Goal: Information Seeking & Learning: Compare options

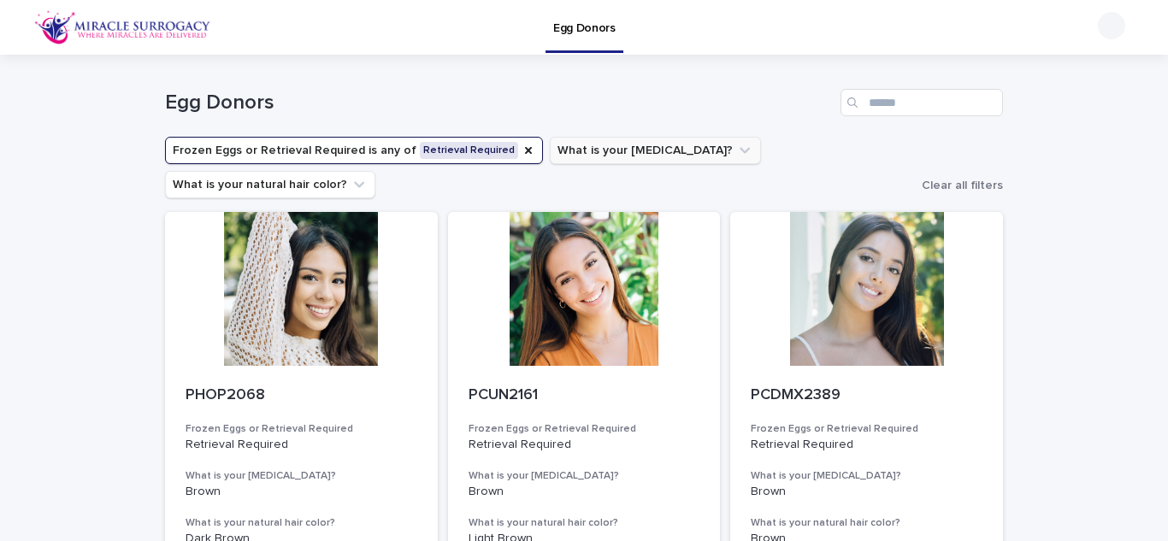
click at [736, 156] on icon "What is your eye color?" at bounding box center [744, 150] width 17 height 17
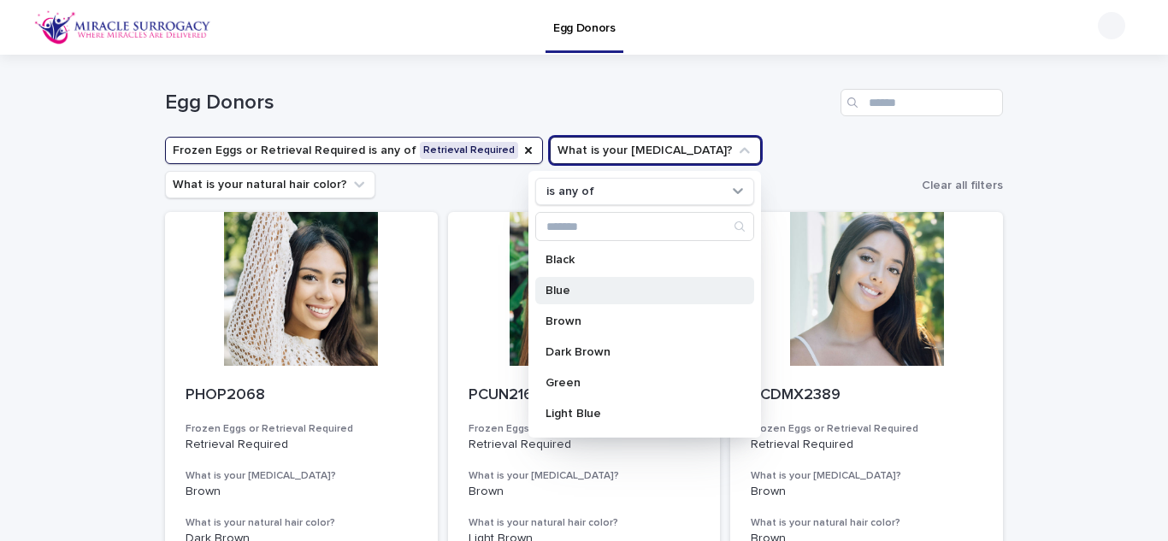
click at [558, 287] on p "Blue" at bounding box center [635, 291] width 181 height 12
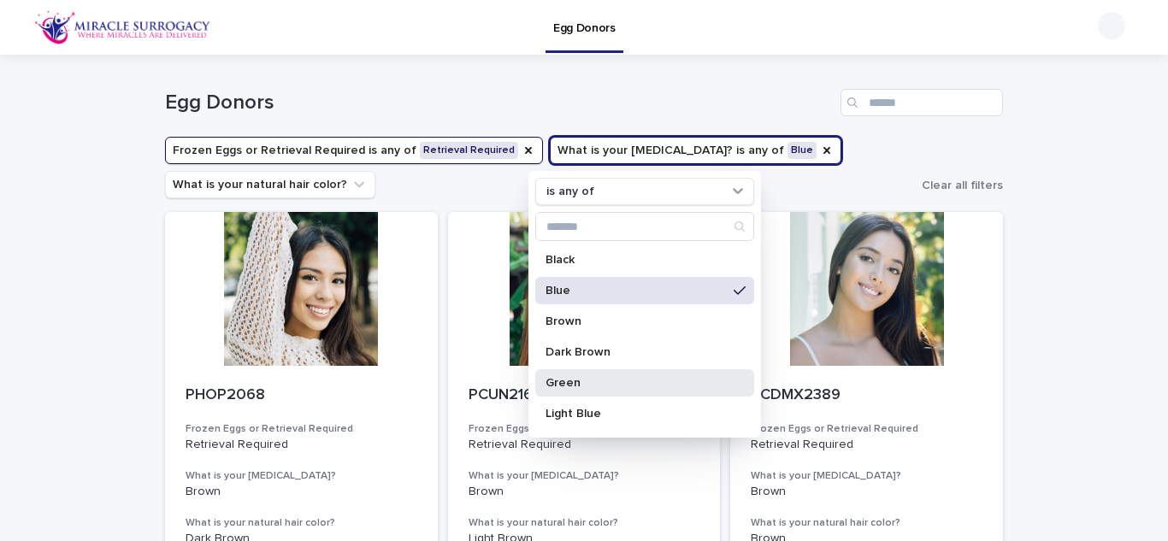
click at [569, 381] on p "Green" at bounding box center [635, 383] width 181 height 12
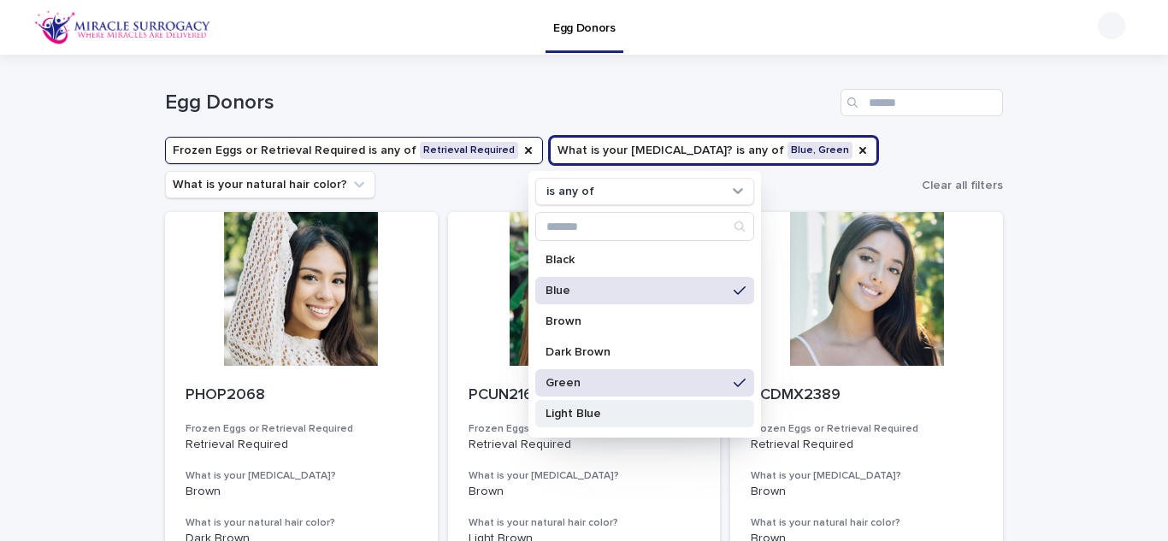
click at [584, 414] on p "Light Blue" at bounding box center [635, 414] width 181 height 12
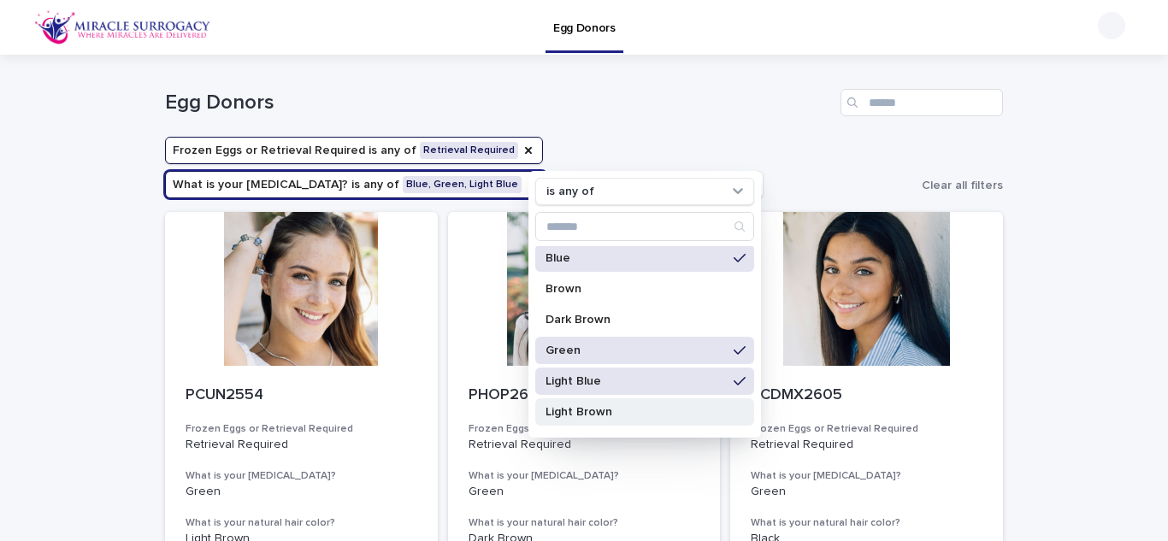
scroll to position [66, 0]
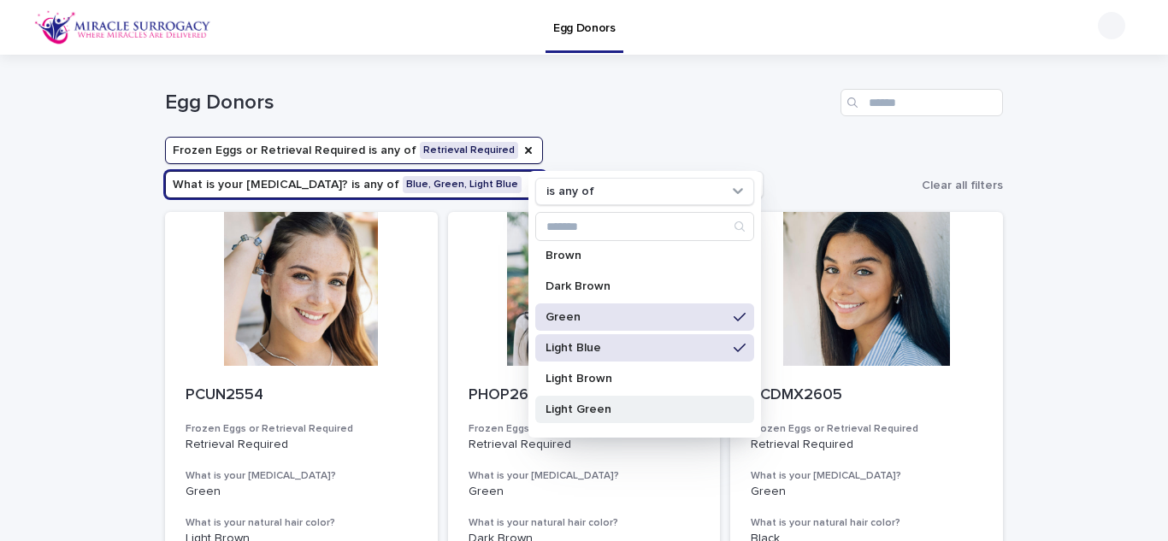
click at [592, 406] on p "Light Green" at bounding box center [635, 410] width 181 height 12
click at [604, 91] on h1 "Egg Donors" at bounding box center [499, 103] width 669 height 25
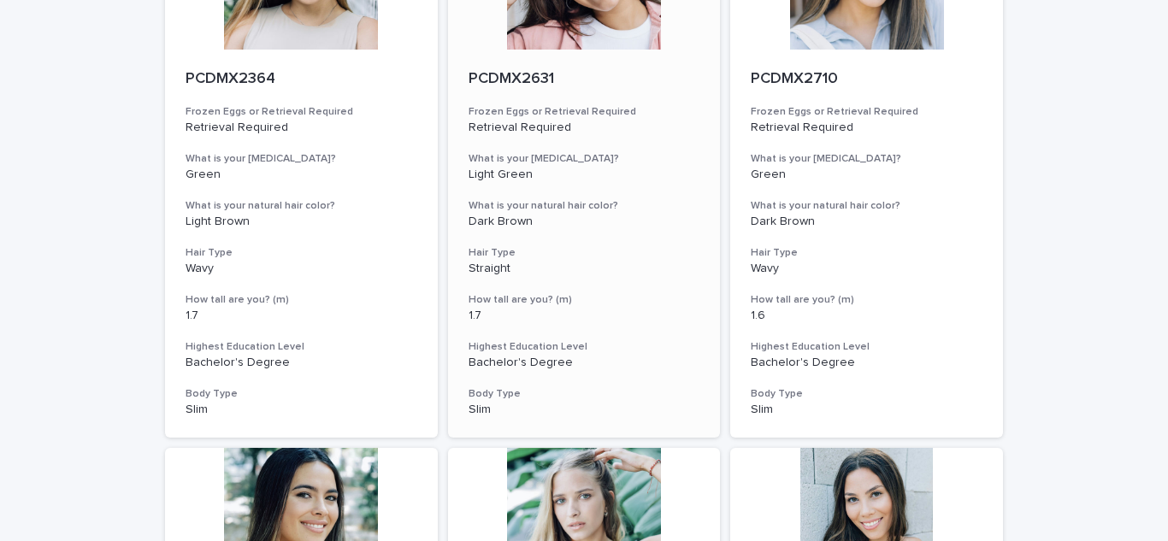
scroll to position [840, 0]
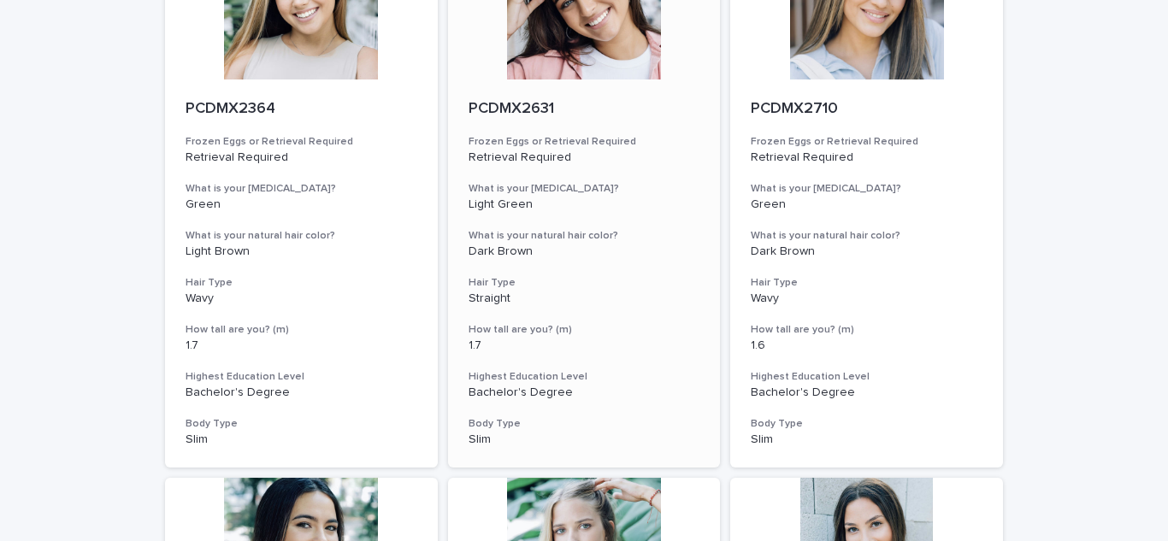
click at [679, 250] on p "Dark Brown" at bounding box center [585, 252] width 232 height 15
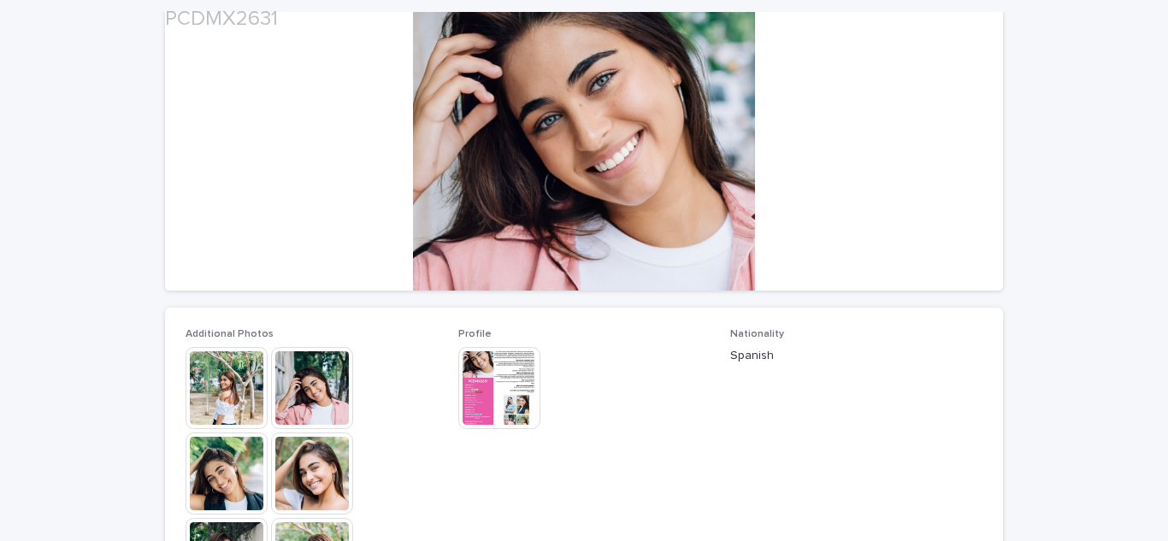
scroll to position [238, 0]
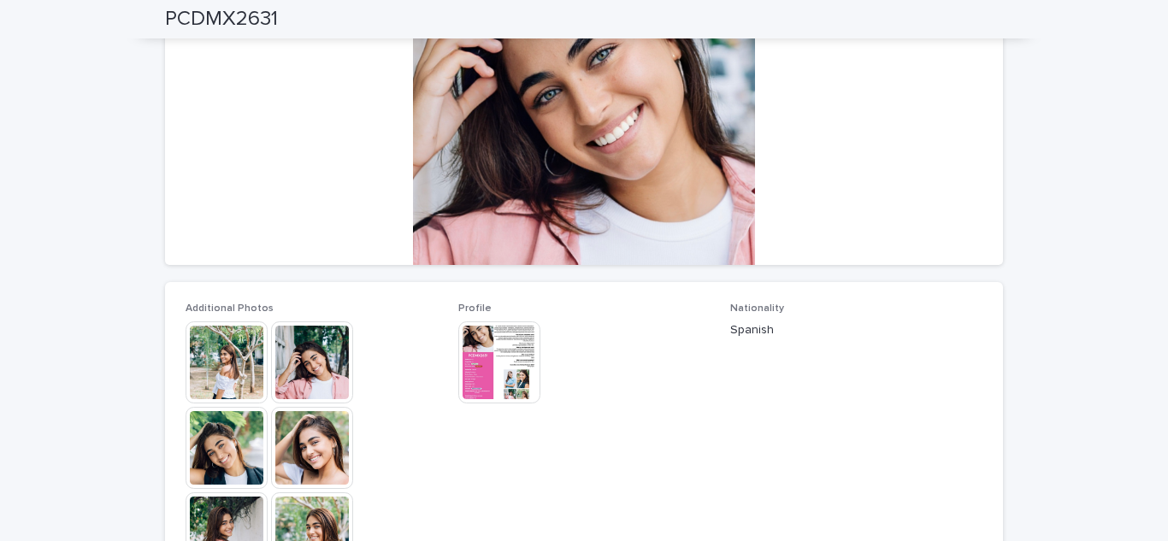
click at [485, 358] on img at bounding box center [499, 362] width 82 height 82
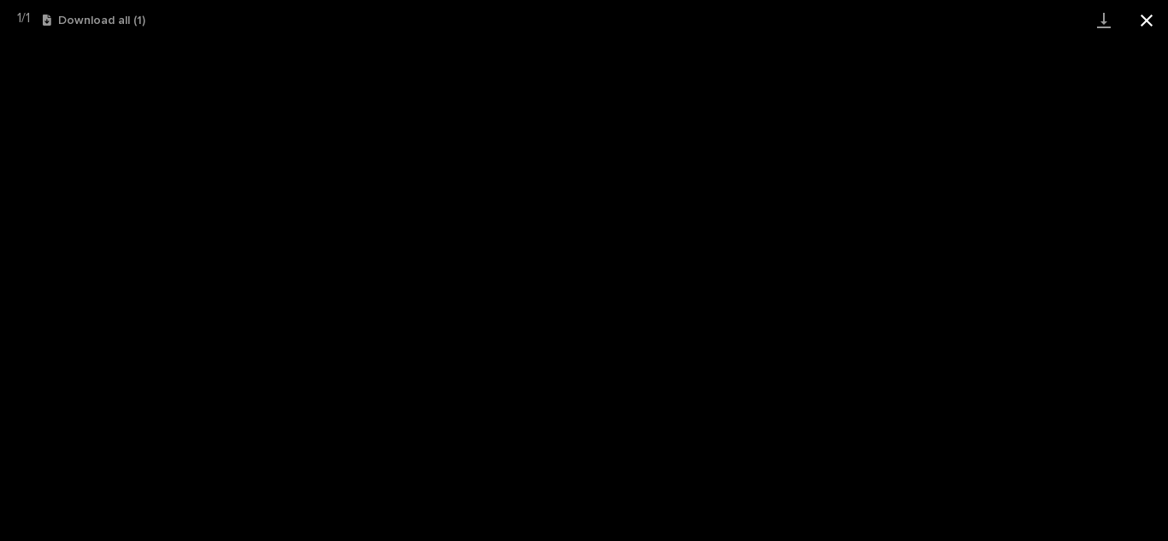
click at [1147, 24] on button "Close gallery" at bounding box center [1146, 20] width 43 height 40
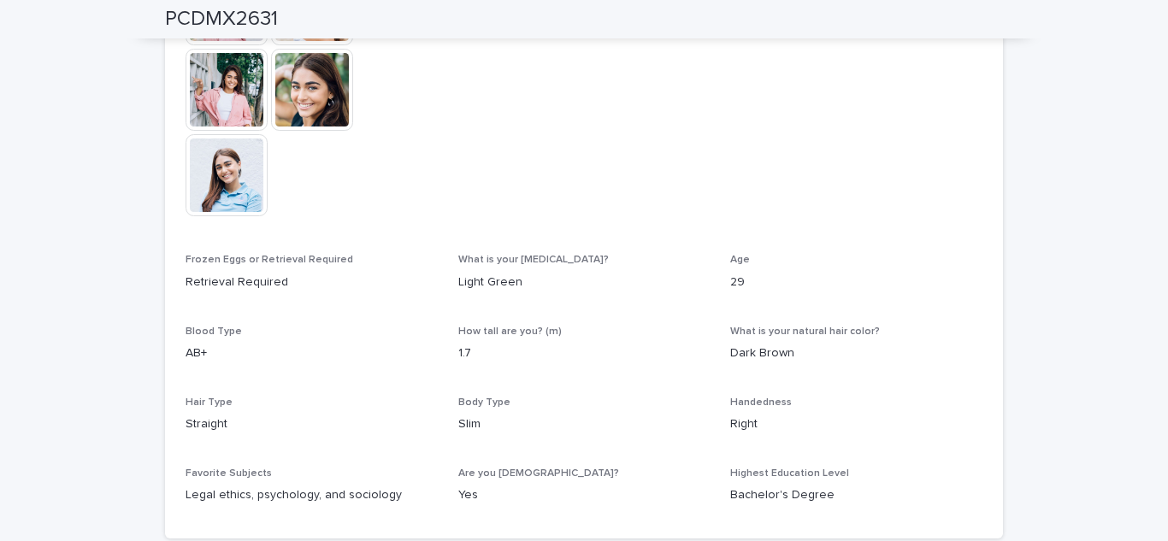
scroll to position [769, 0]
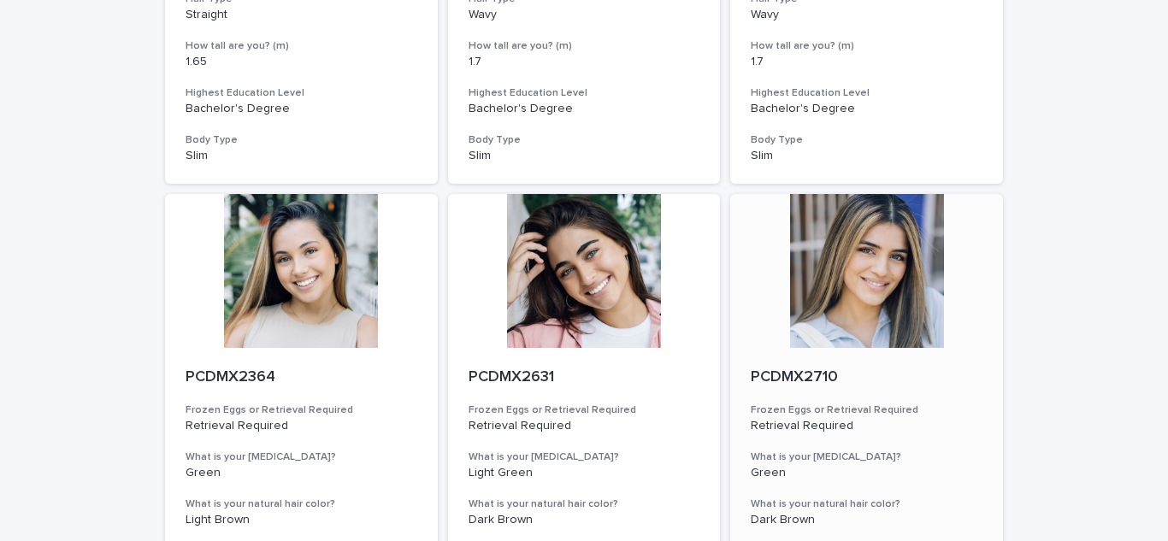
scroll to position [641, 0]
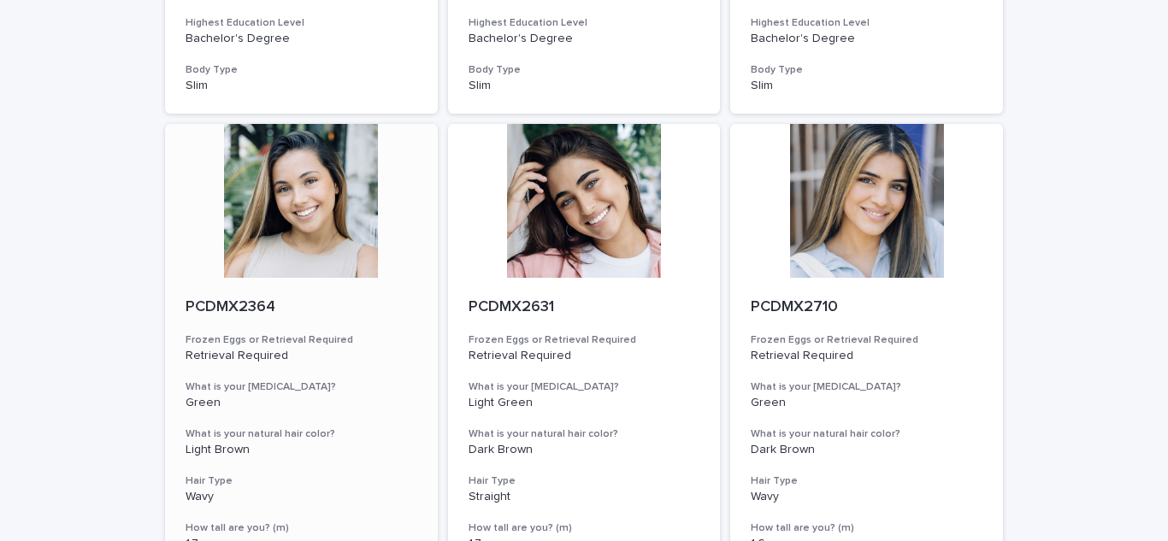
click at [378, 305] on p "PCDMX2364" at bounding box center [302, 307] width 232 height 19
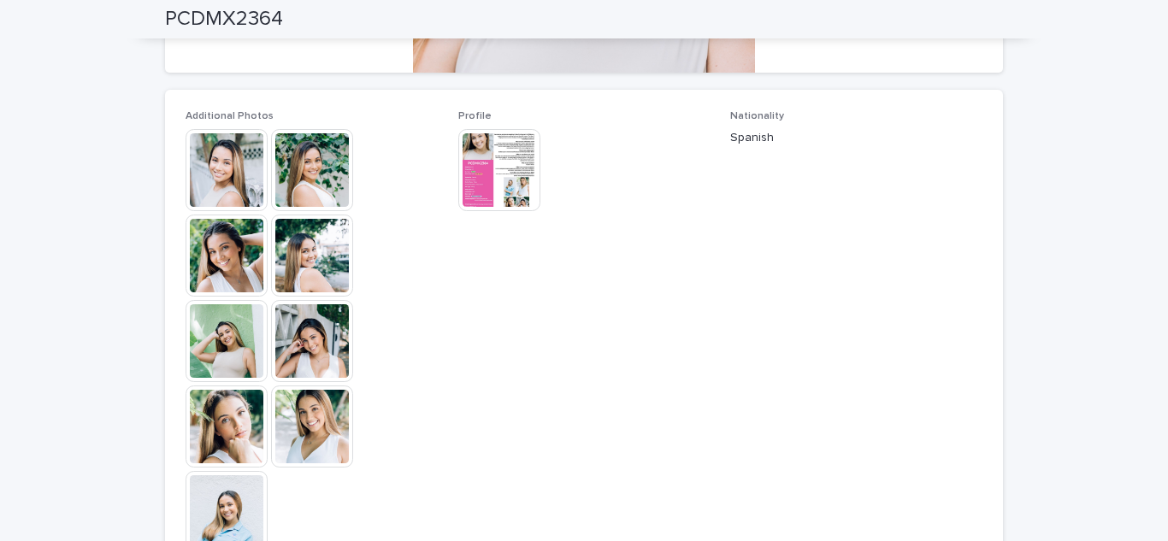
scroll to position [409, 0]
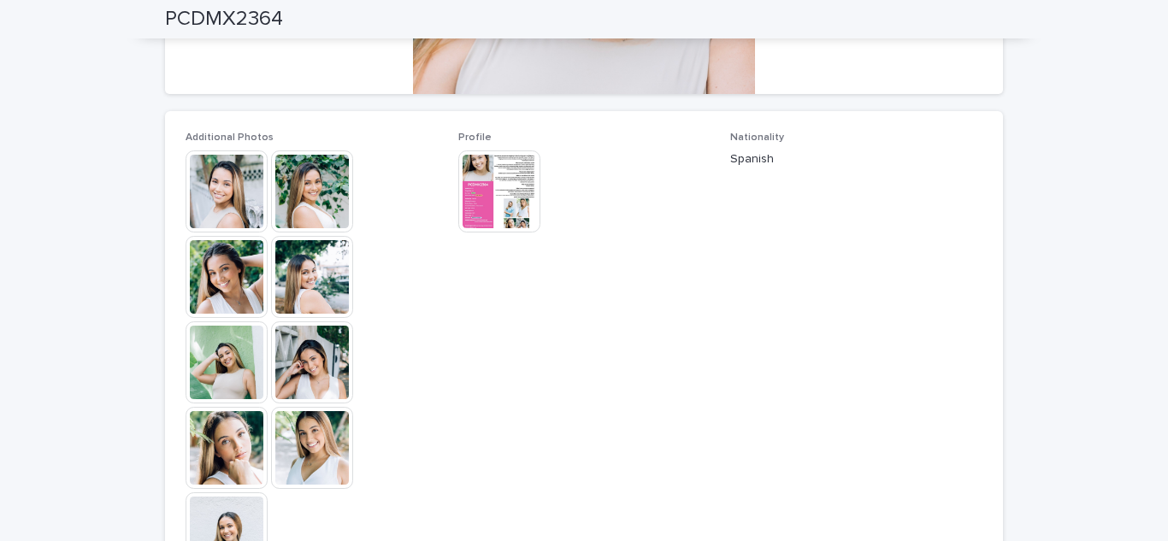
click at [486, 174] on img at bounding box center [499, 191] width 82 height 82
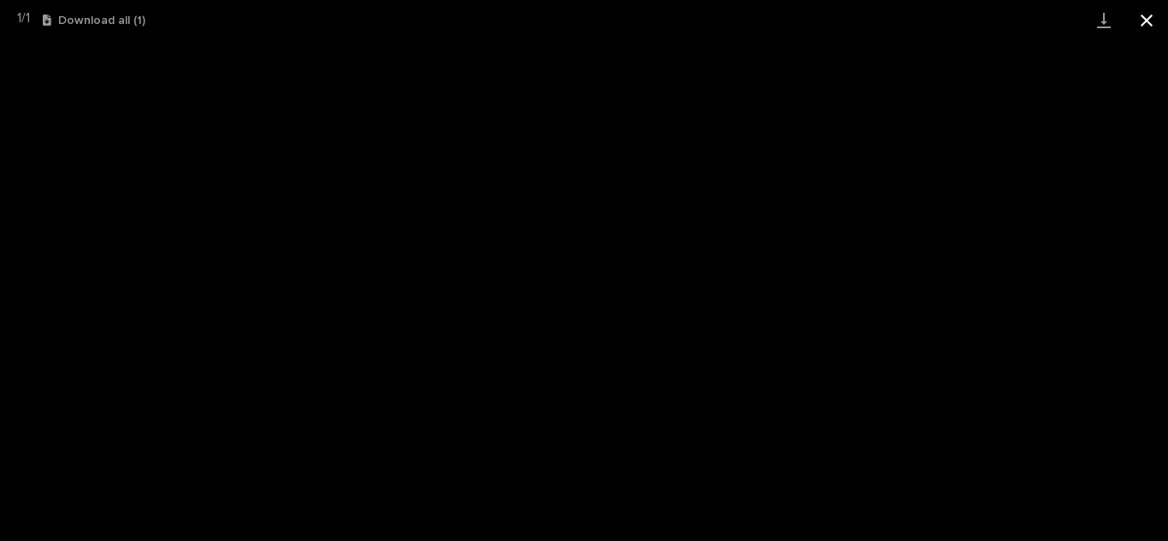
click at [1147, 19] on button "Close gallery" at bounding box center [1146, 20] width 43 height 40
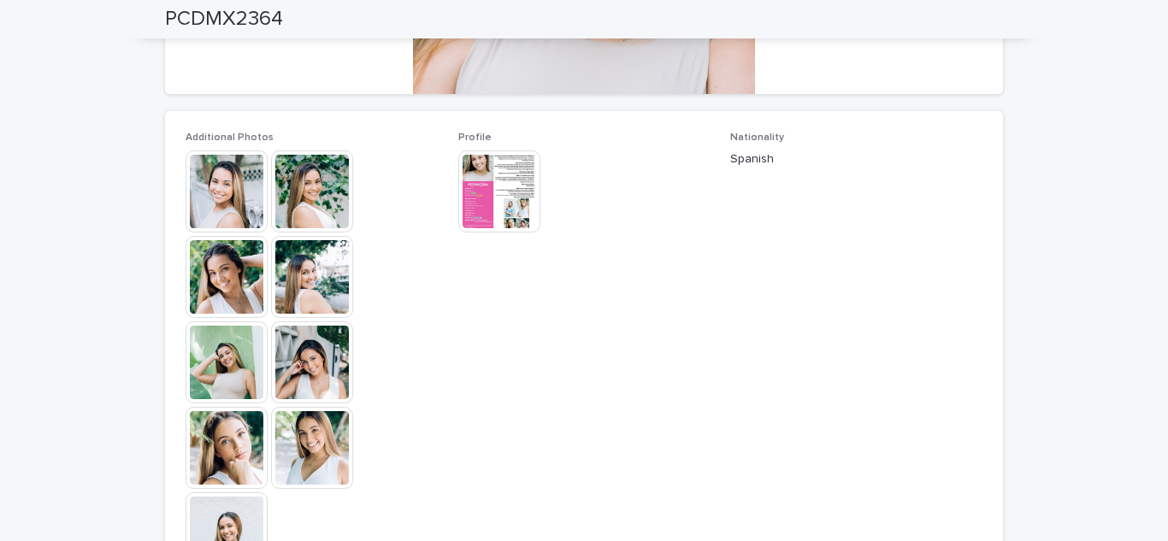
click at [516, 185] on img at bounding box center [499, 191] width 82 height 82
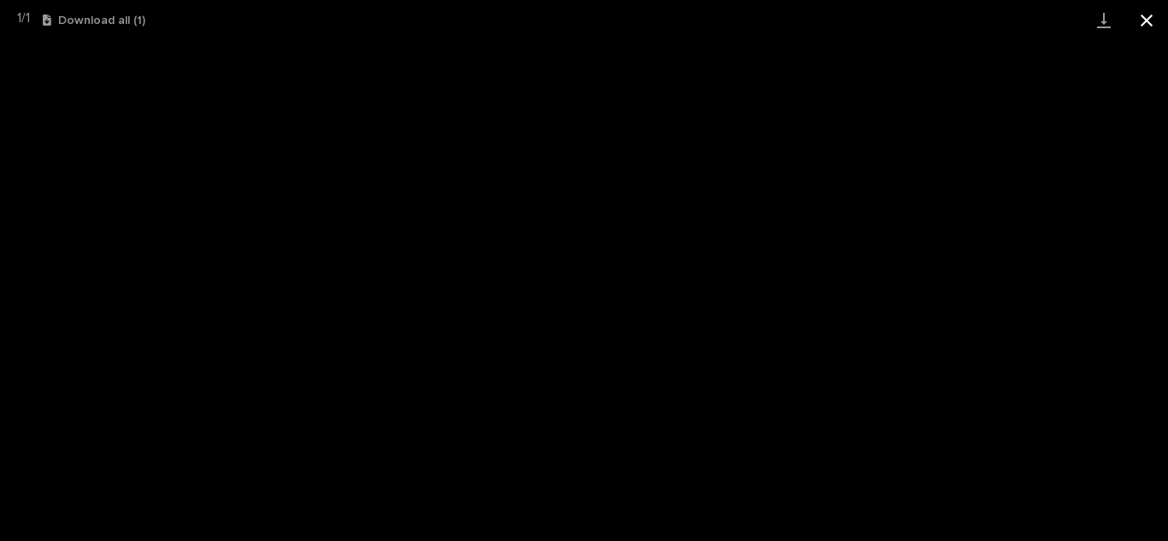
click at [1145, 15] on button "Close gallery" at bounding box center [1146, 20] width 43 height 40
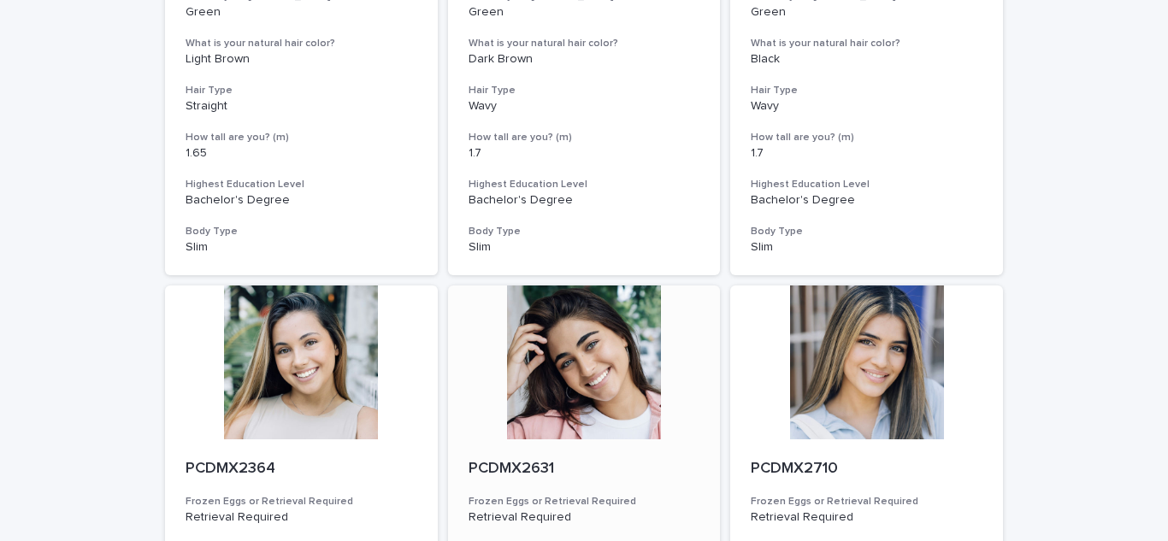
scroll to position [754, 0]
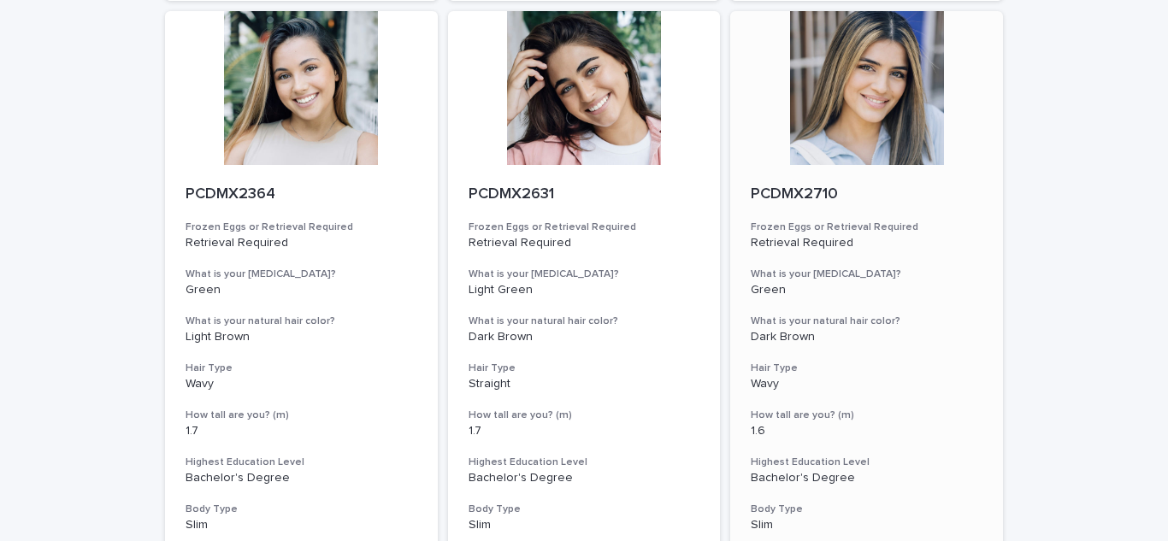
click at [932, 205] on div "PCDMX2710 Frozen Eggs or Retrieval Required Retrieval Required What is your [ME…" at bounding box center [866, 359] width 273 height 389
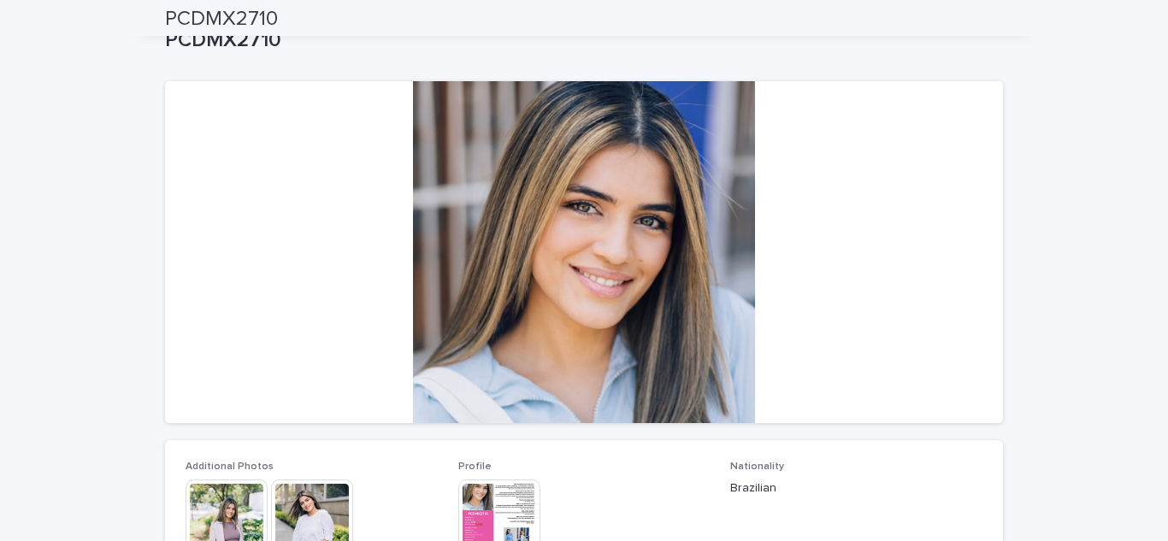
scroll to position [20, 0]
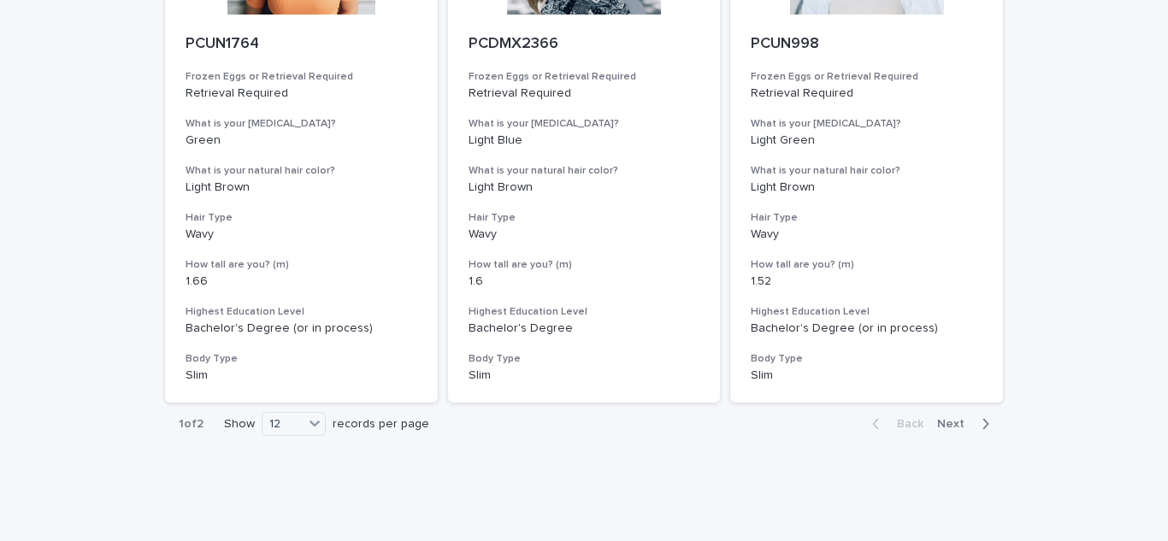
scroll to position [2048, 0]
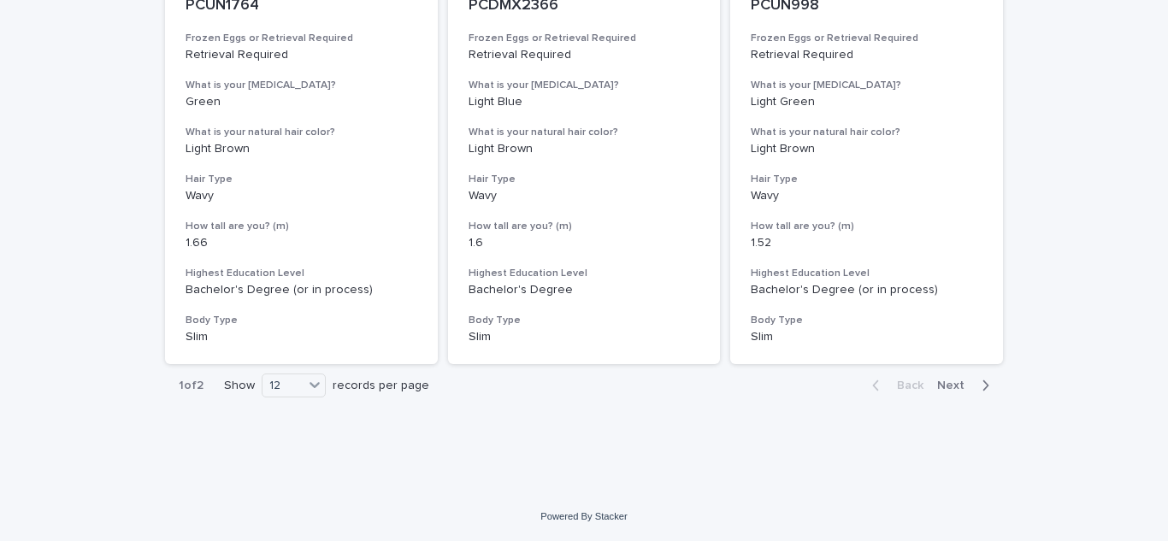
click at [951, 384] on span "Next" at bounding box center [956, 386] width 38 height 12
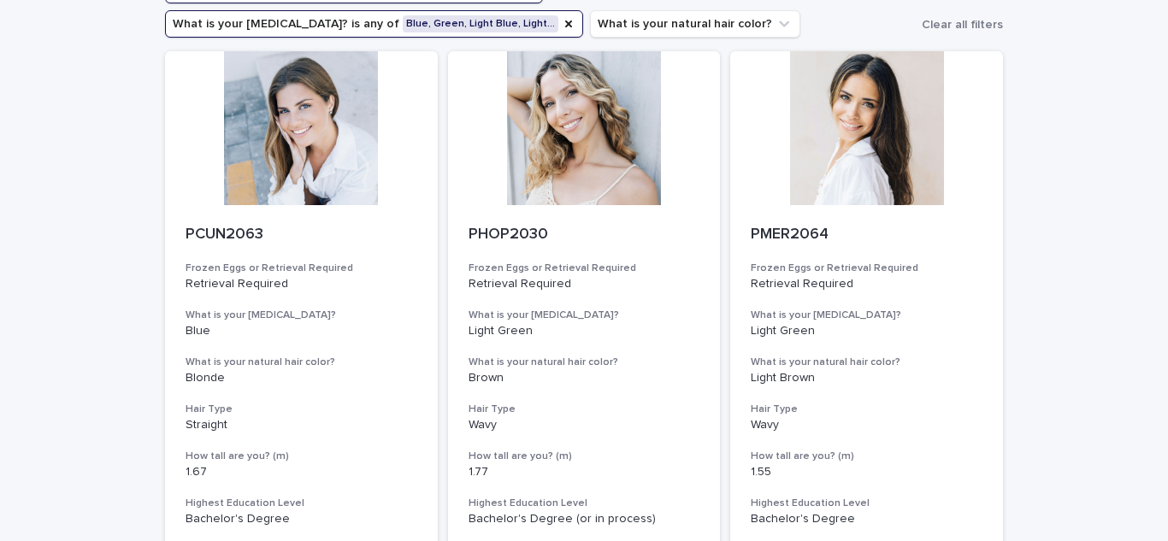
scroll to position [128, 0]
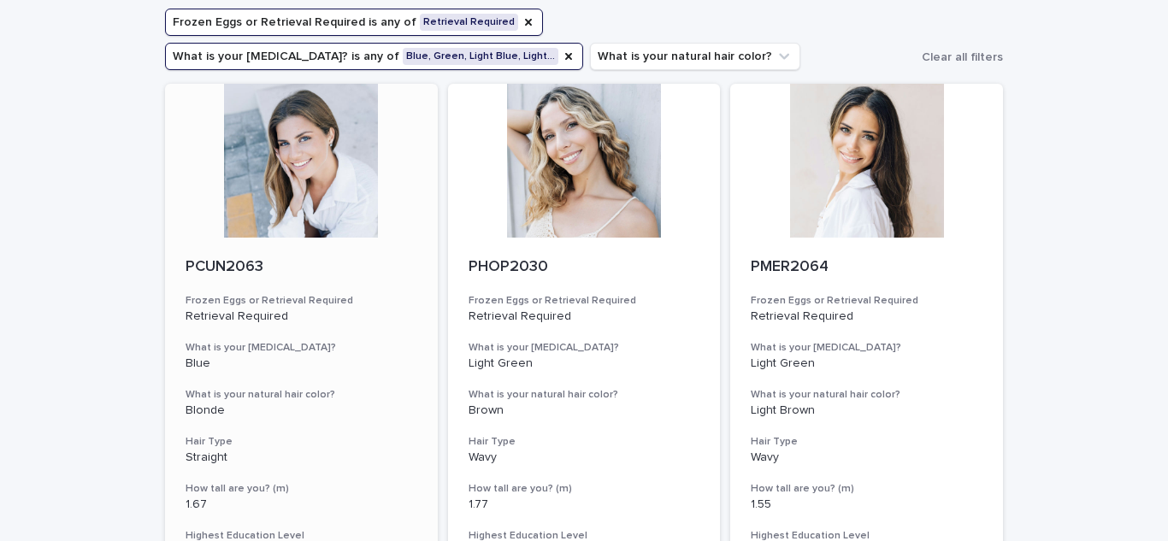
click at [352, 252] on div "PCUN2063 Frozen Eggs or Retrieval Required Retrieval Required What is your [MED…" at bounding box center [301, 432] width 273 height 389
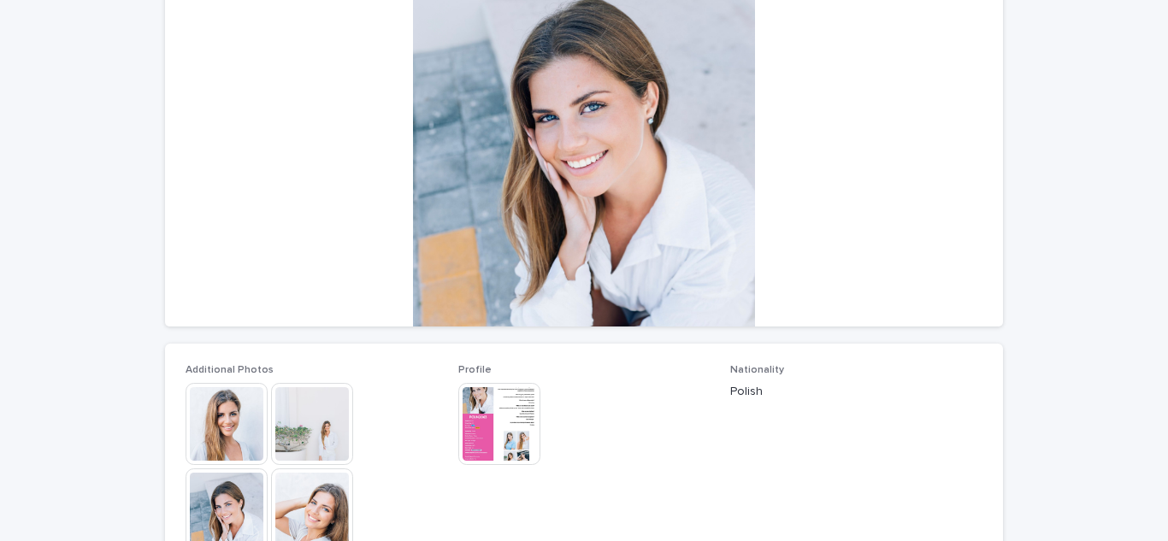
scroll to position [223, 0]
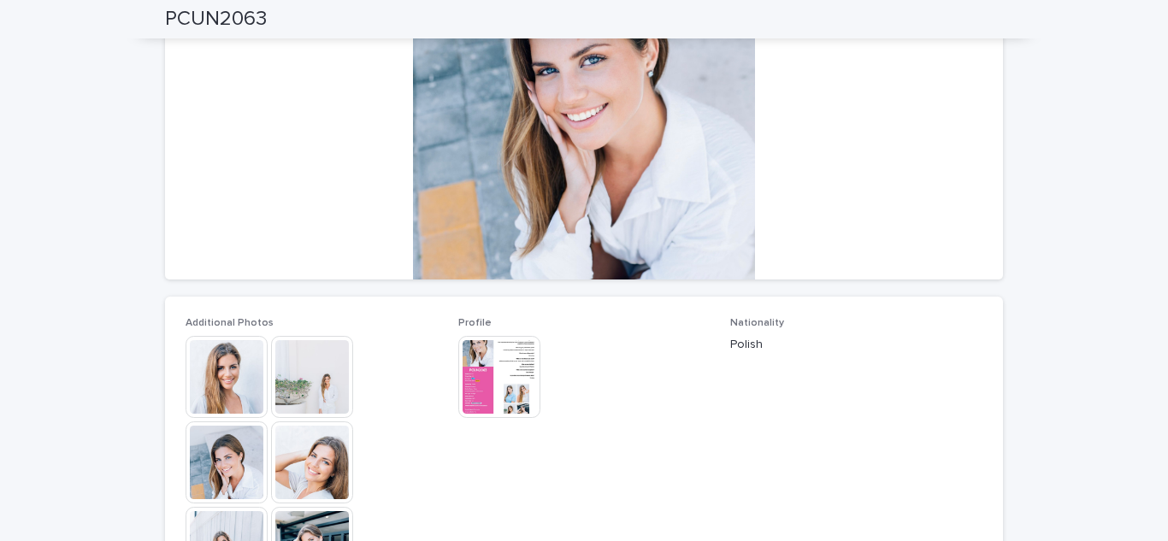
click at [504, 385] on img at bounding box center [499, 377] width 82 height 82
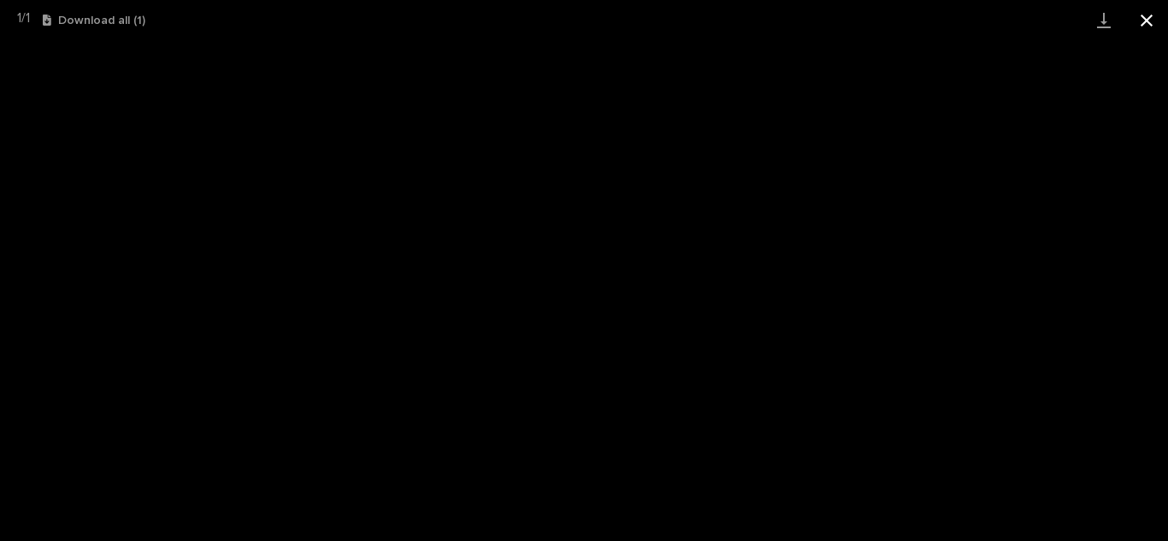
click at [1148, 15] on button "Close gallery" at bounding box center [1146, 20] width 43 height 40
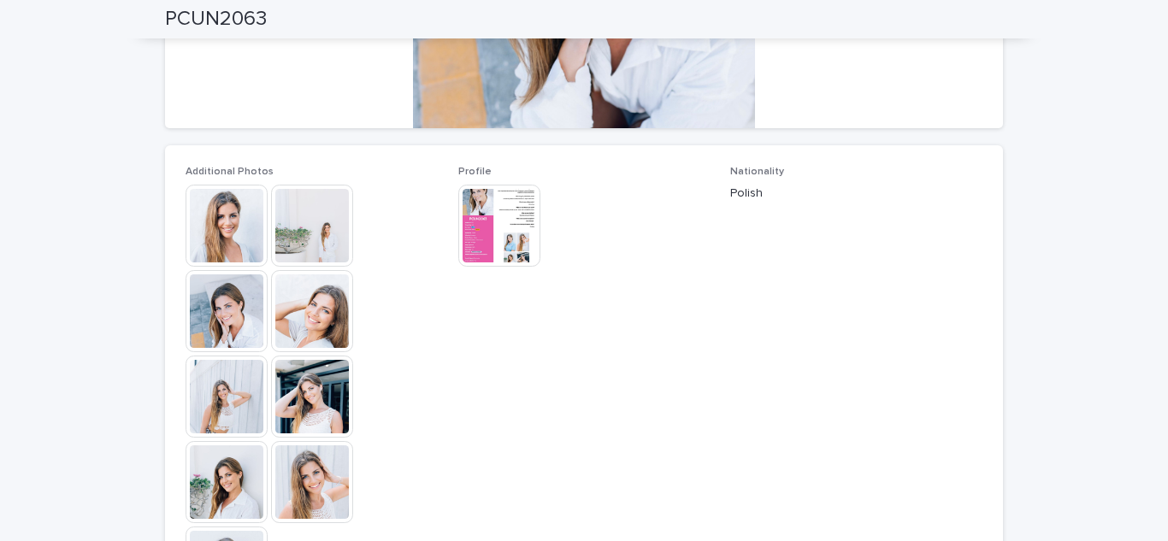
scroll to position [821, 0]
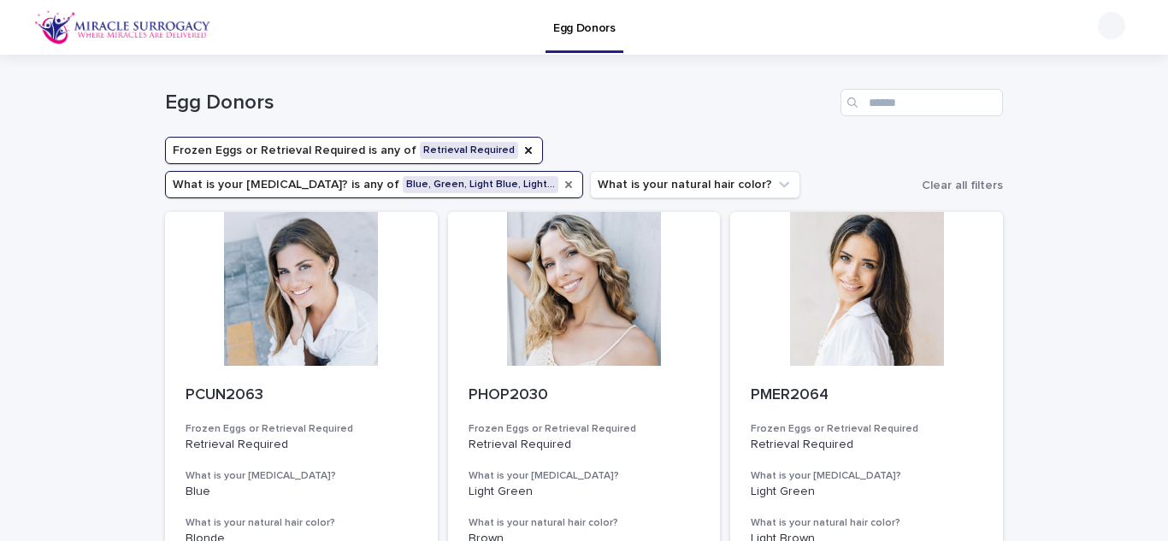
click at [575, 178] on icon "What is your eye color?" at bounding box center [569, 185] width 14 height 14
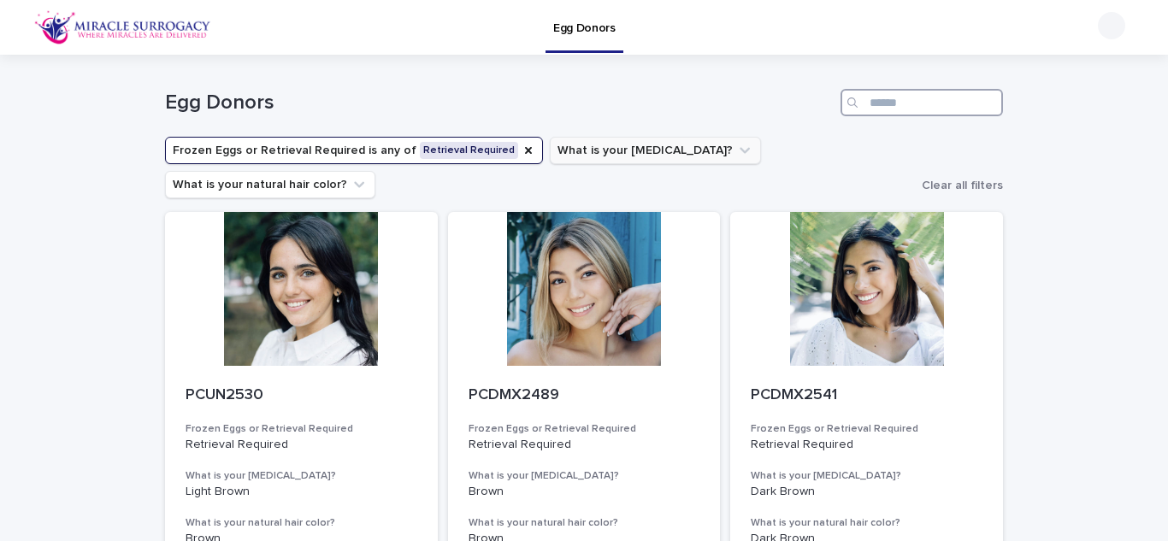
click at [908, 96] on input "Search" at bounding box center [921, 102] width 162 height 27
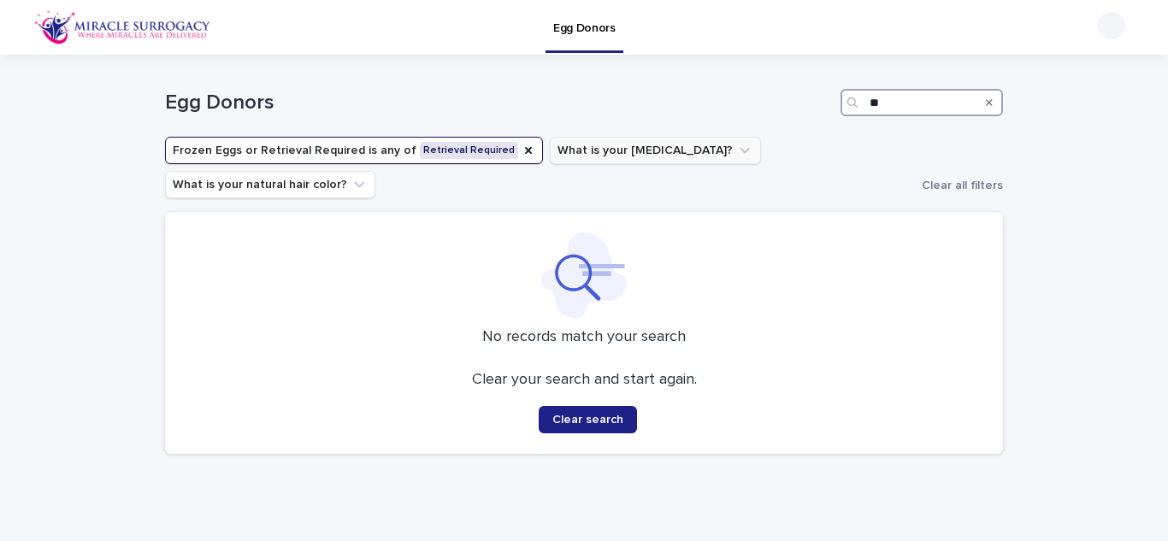
type input "*"
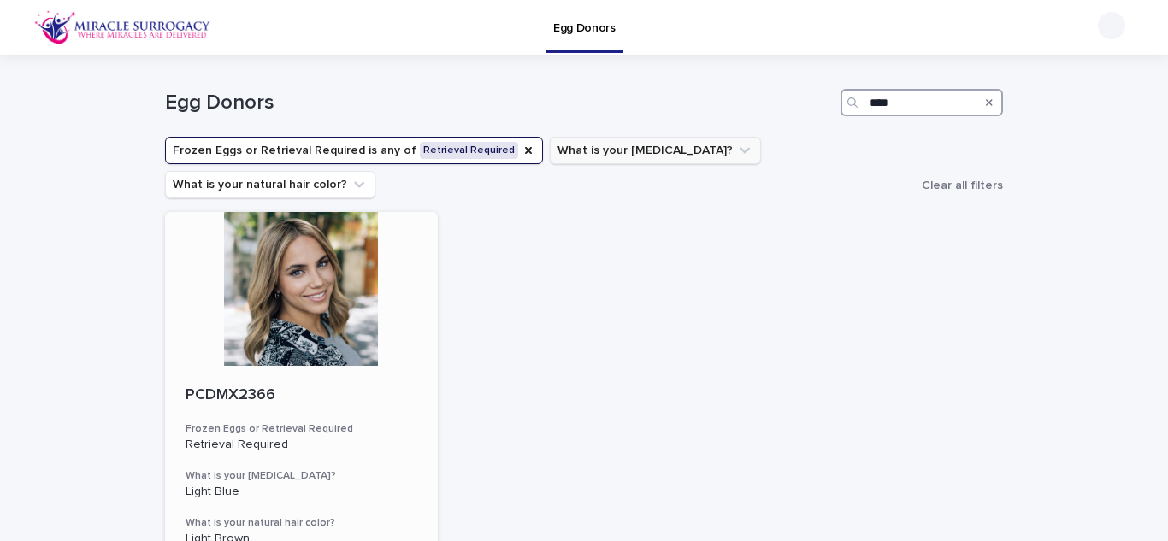
type input "****"
click at [339, 292] on div at bounding box center [301, 289] width 273 height 154
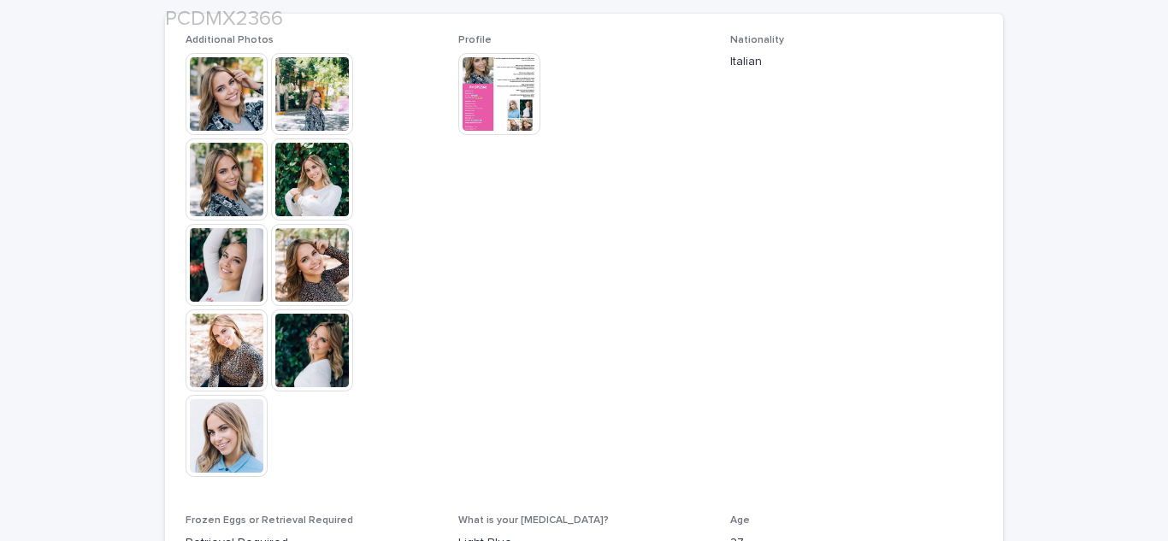
scroll to position [508, 0]
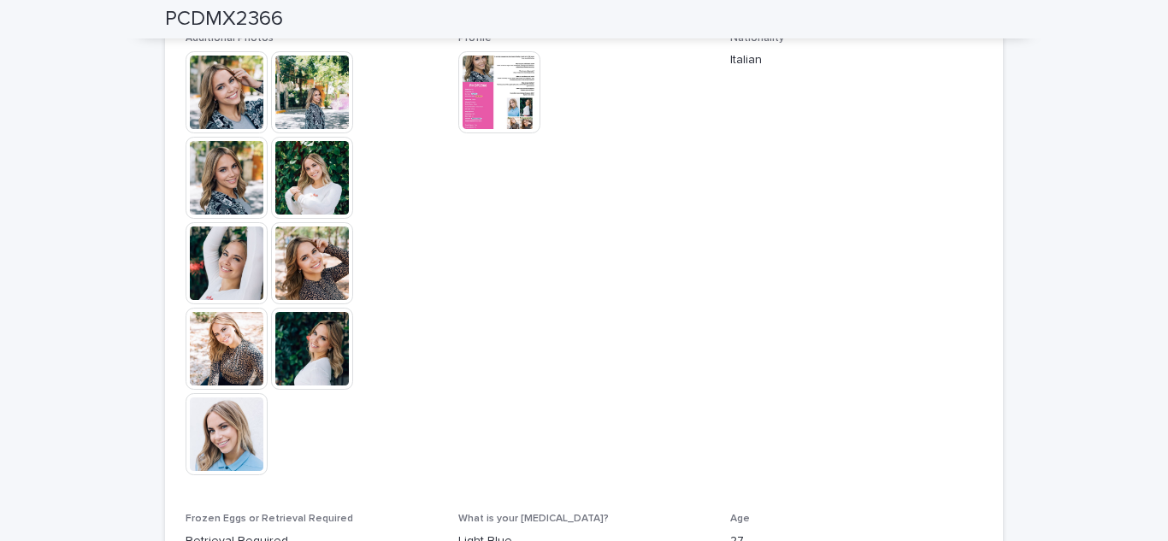
click at [509, 91] on img at bounding box center [499, 92] width 82 height 82
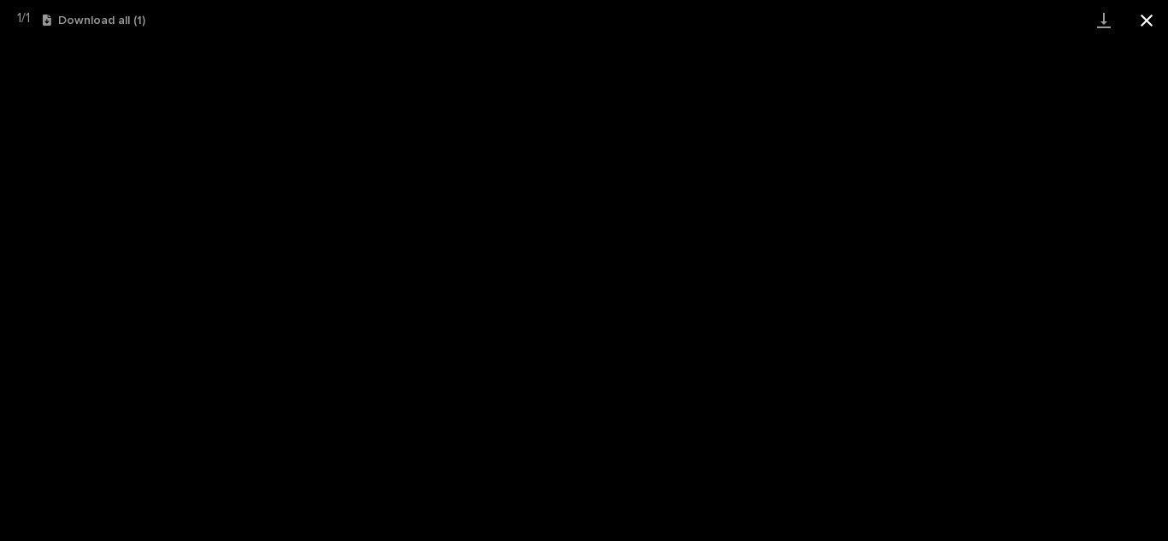
click at [1144, 21] on button "Close gallery" at bounding box center [1146, 20] width 43 height 40
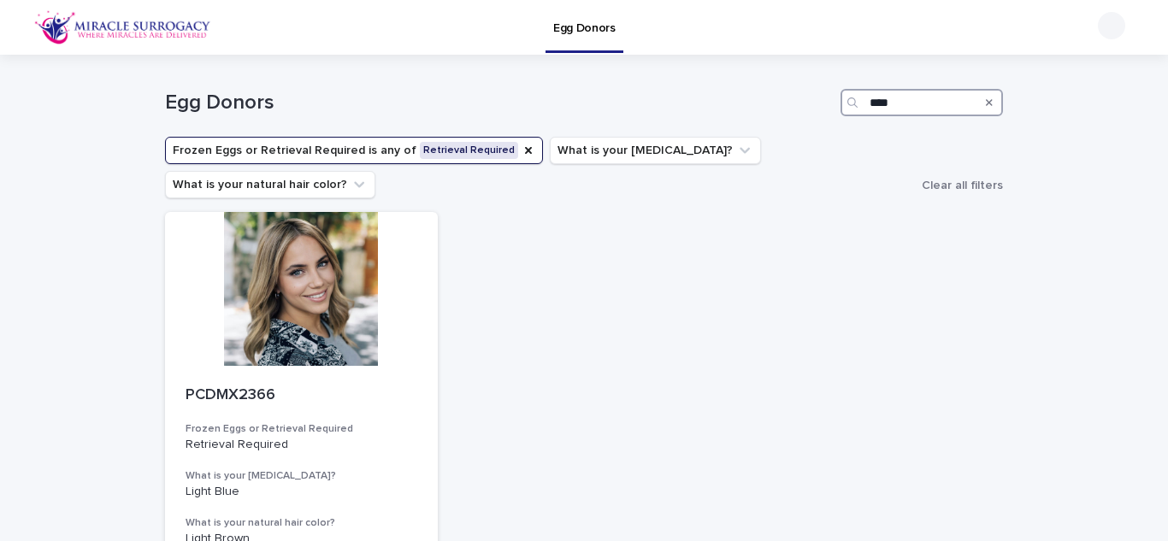
click at [925, 103] on input "****" at bounding box center [921, 102] width 162 height 27
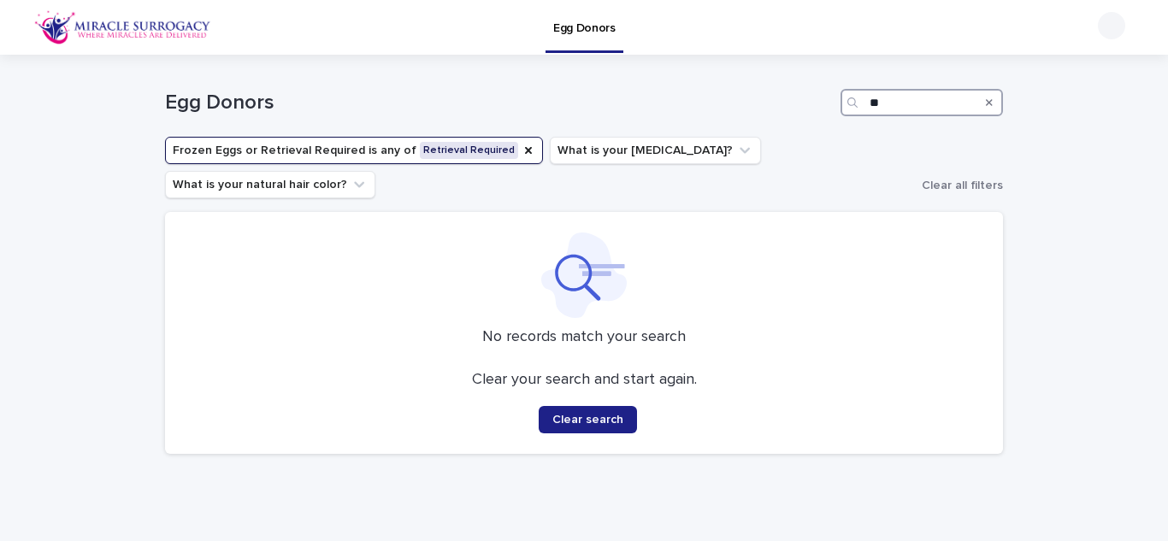
type input "*"
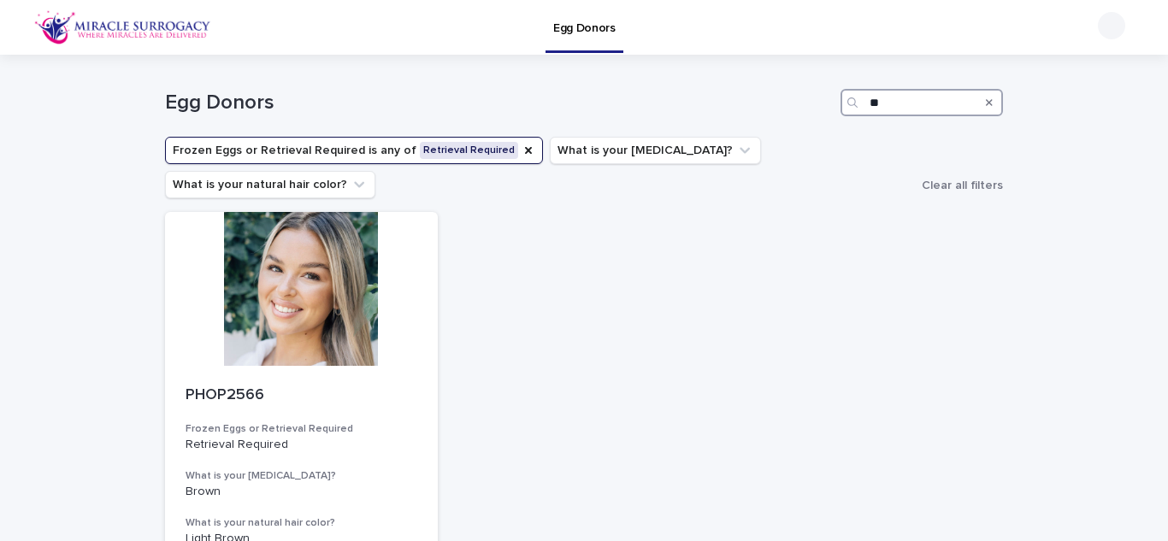
type input "*"
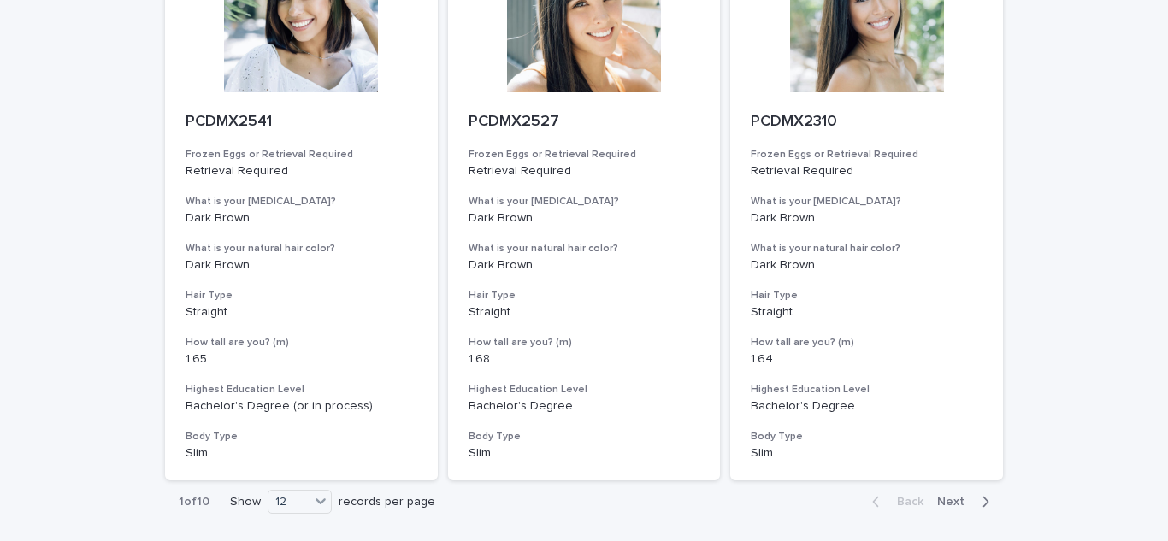
scroll to position [2014, 0]
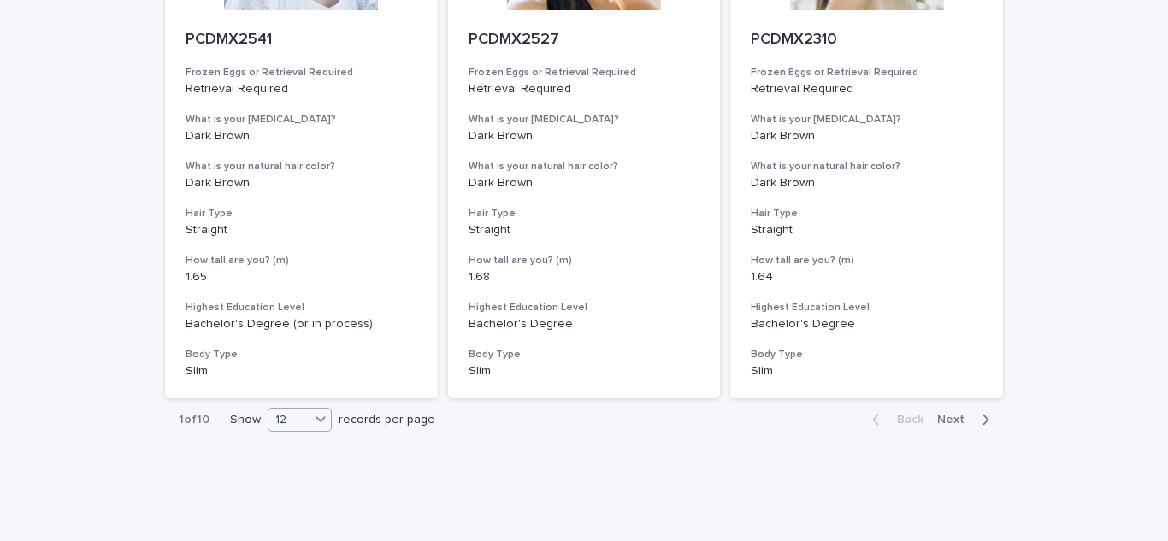
type input "*****"
click at [320, 410] on icon at bounding box center [320, 418] width 17 height 17
click at [299, 450] on div "36" at bounding box center [300, 449] width 62 height 21
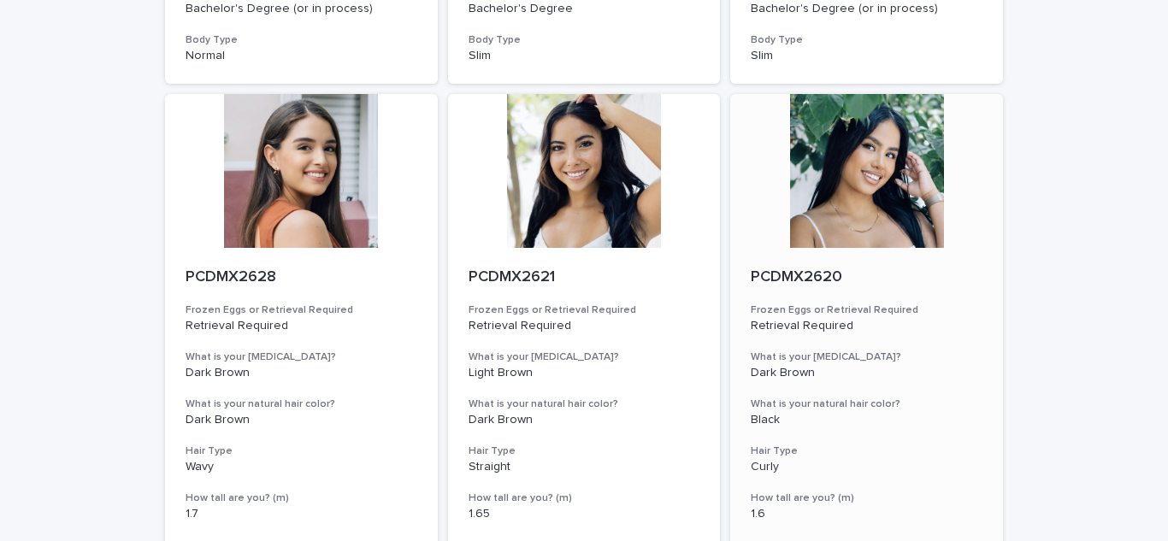
scroll to position [3456, 0]
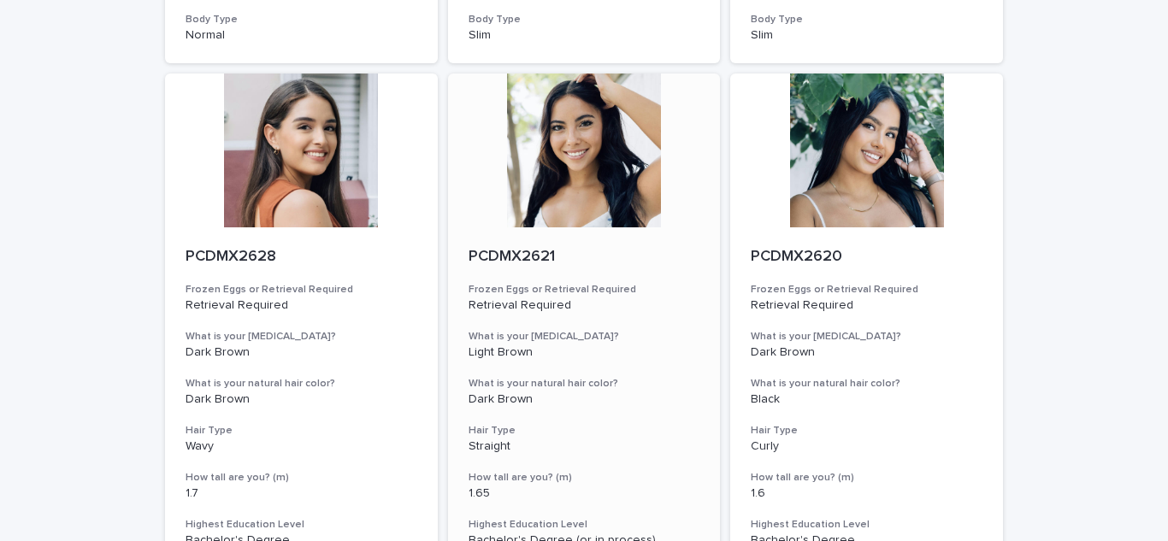
click at [658, 245] on div "PCDMX2621" at bounding box center [585, 256] width 232 height 22
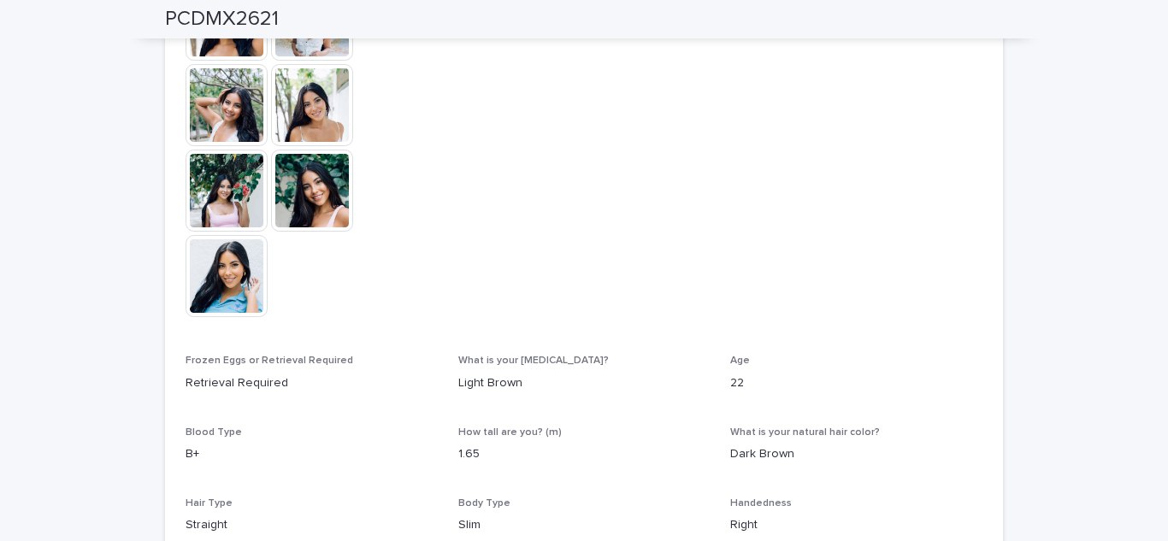
scroll to position [522, 0]
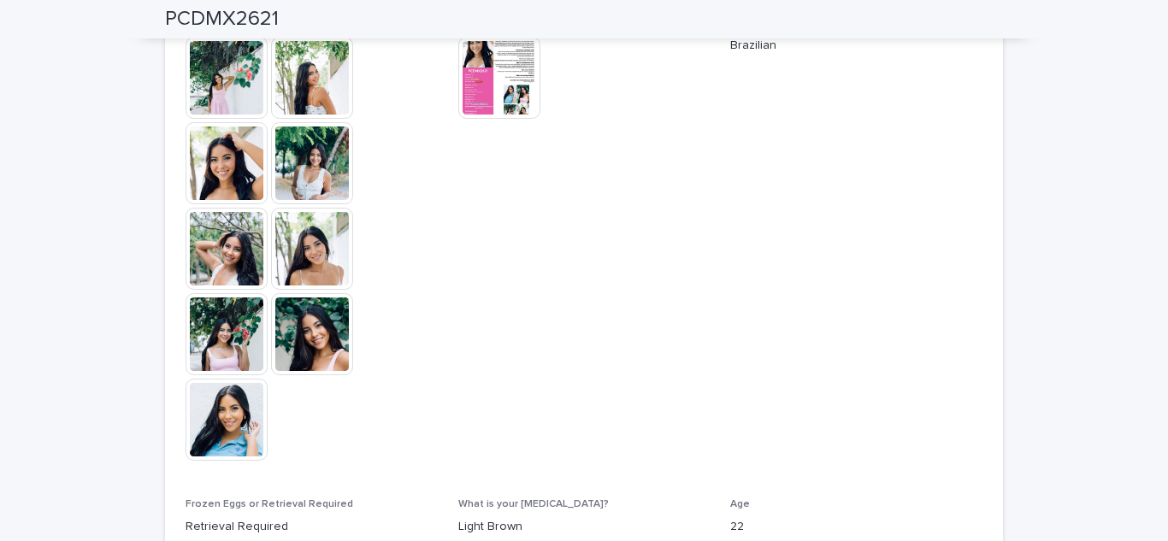
click at [480, 103] on img at bounding box center [499, 78] width 82 height 82
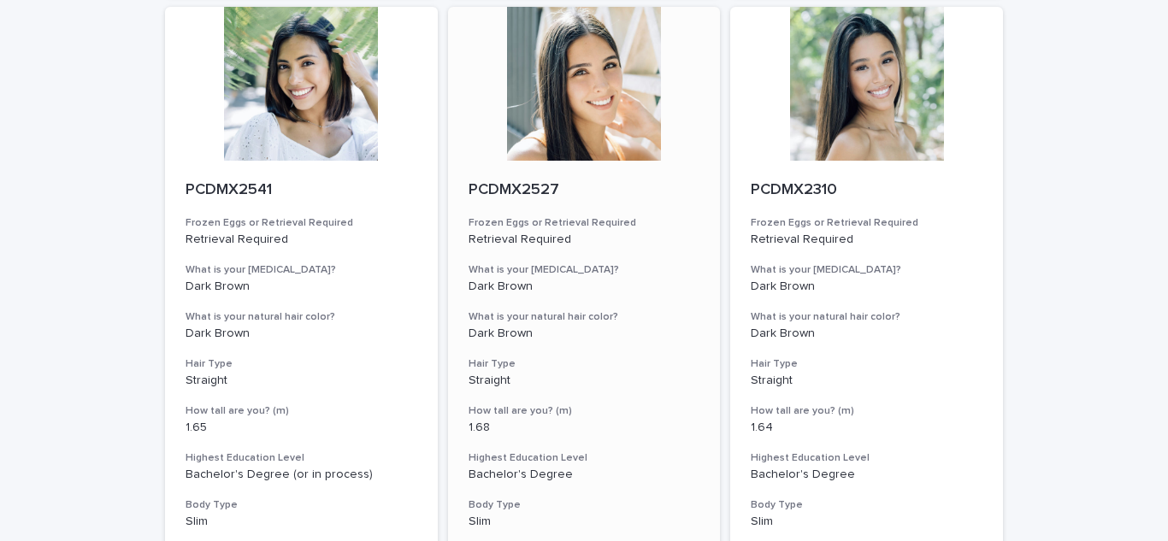
scroll to position [2014, 0]
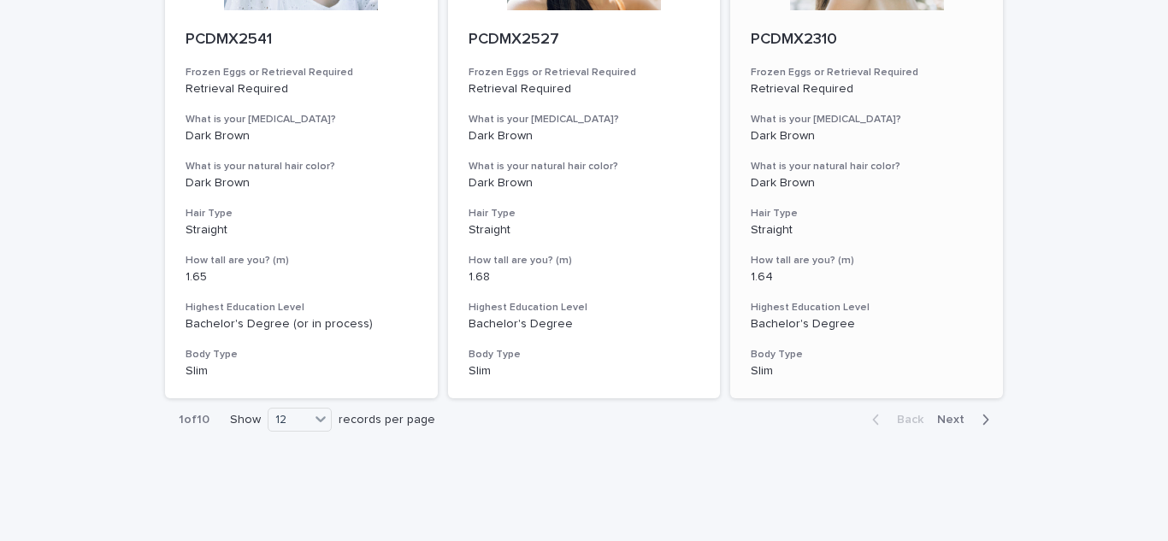
click at [951, 414] on span "Next" at bounding box center [956, 420] width 38 height 12
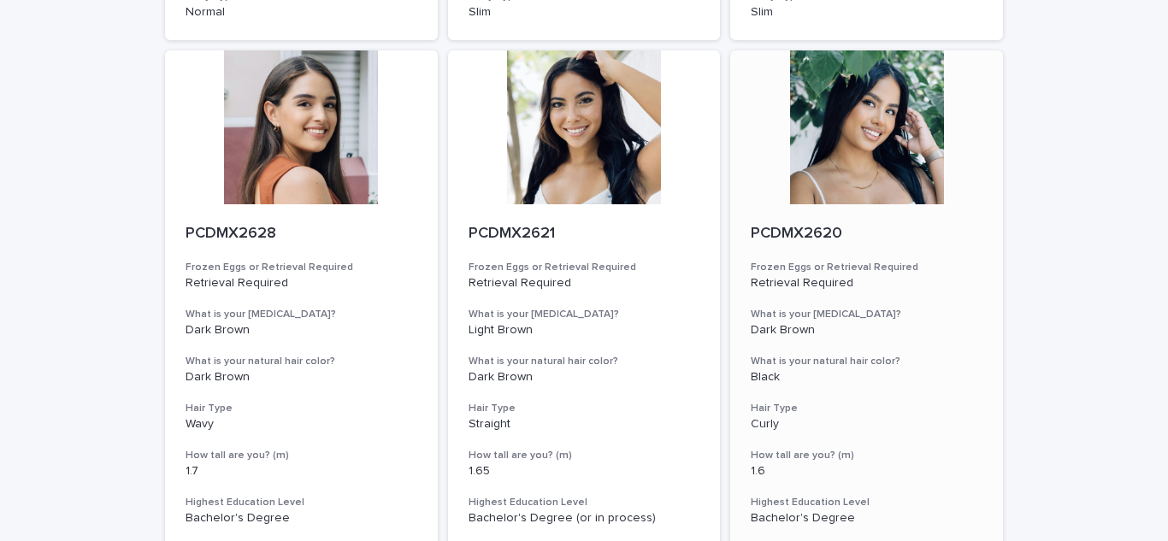
scroll to position [1264, 0]
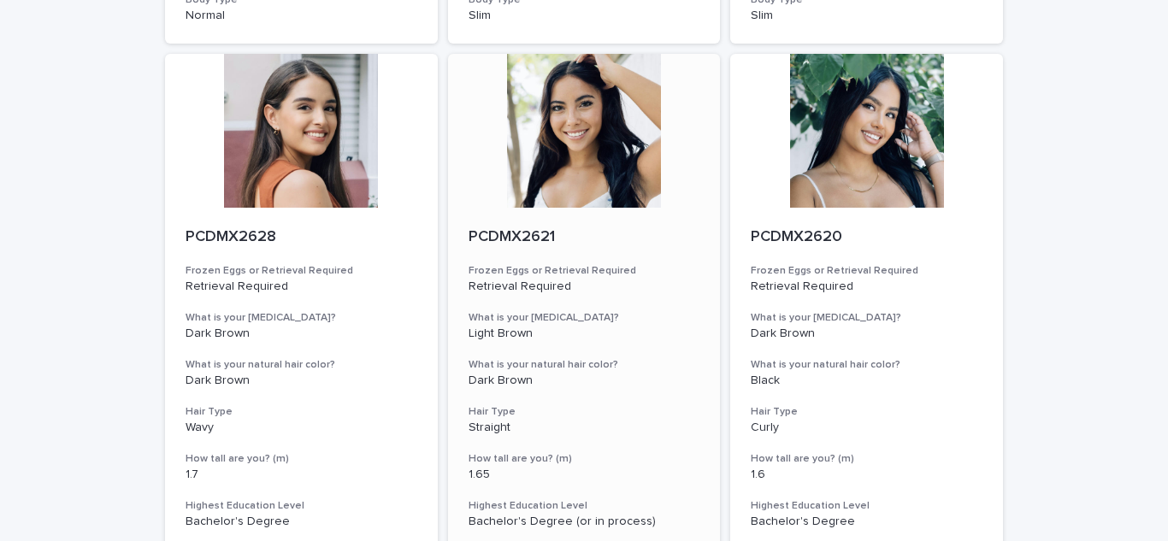
click at [661, 225] on div "PCDMX2621 Frozen Eggs or Retrieval Required Retrieval Required What is your [ME…" at bounding box center [584, 402] width 273 height 389
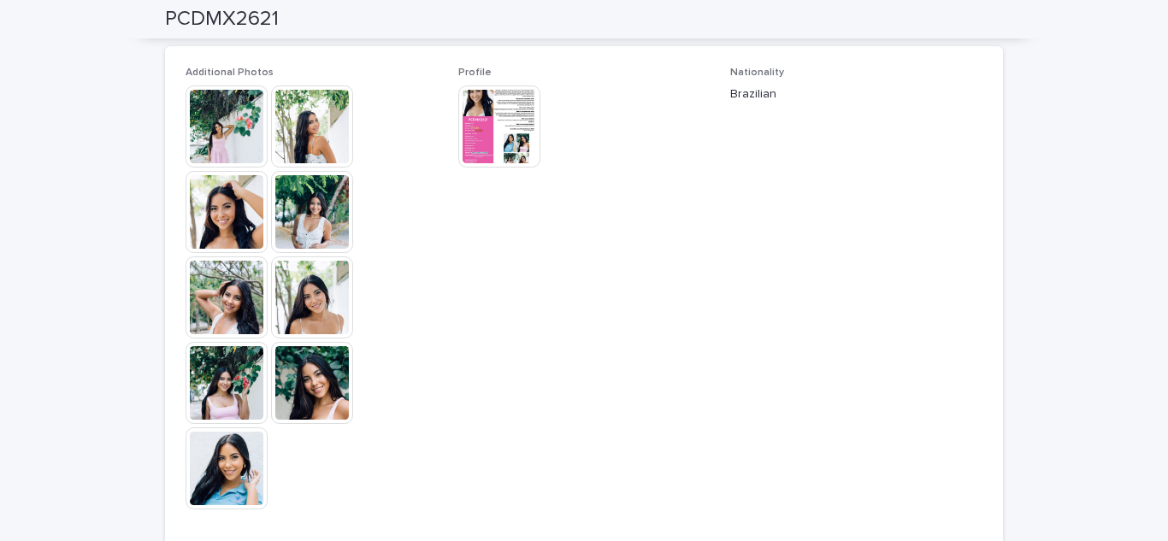
scroll to position [320, 0]
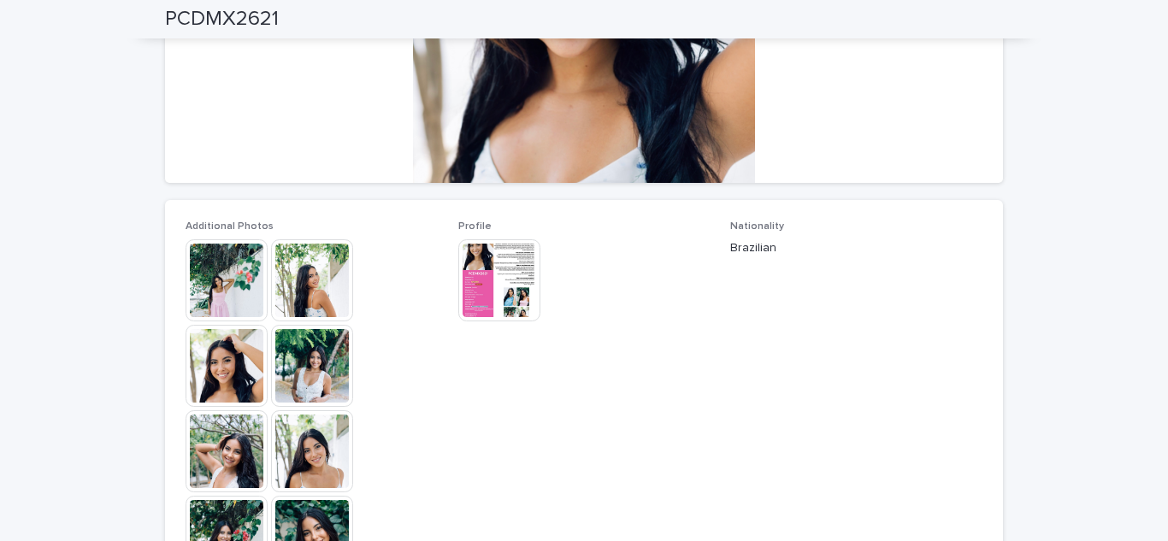
click at [501, 267] on img at bounding box center [499, 280] width 82 height 82
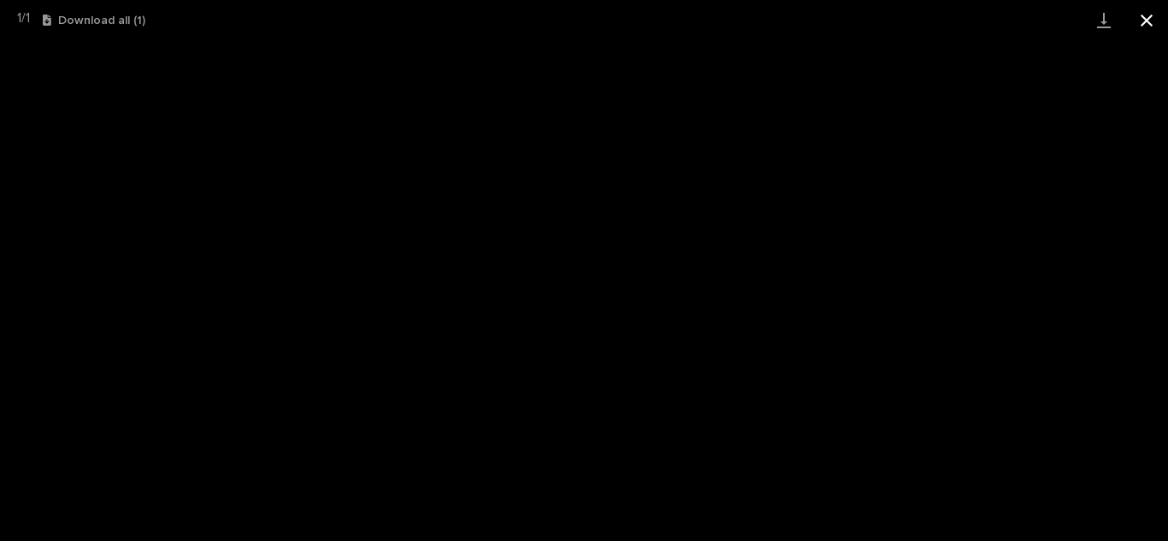
click at [1145, 18] on button "Close gallery" at bounding box center [1146, 20] width 43 height 40
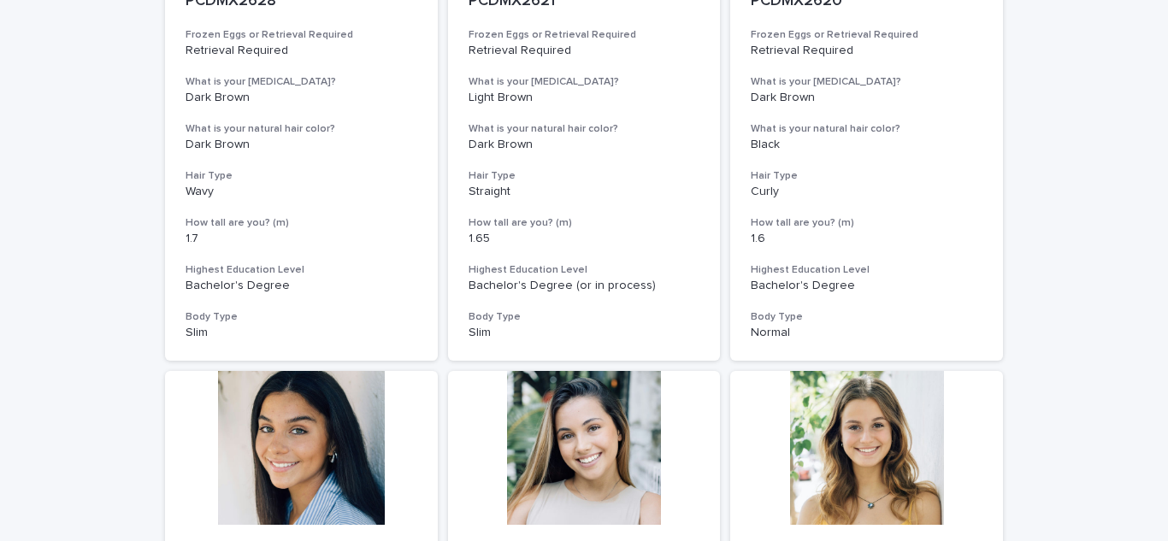
scroll to position [2014, 0]
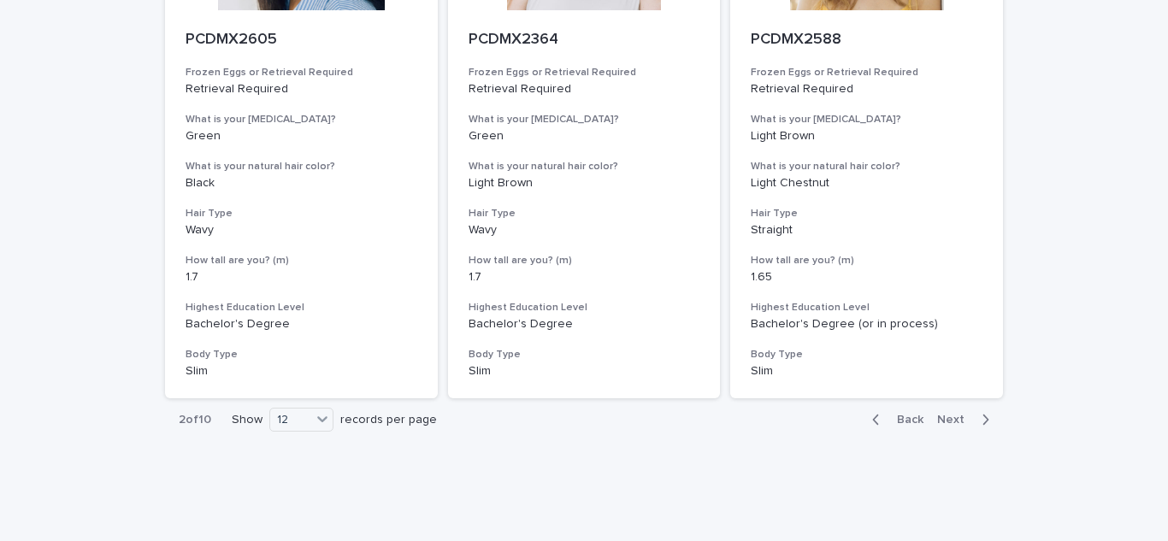
click at [949, 414] on span "Next" at bounding box center [956, 420] width 38 height 12
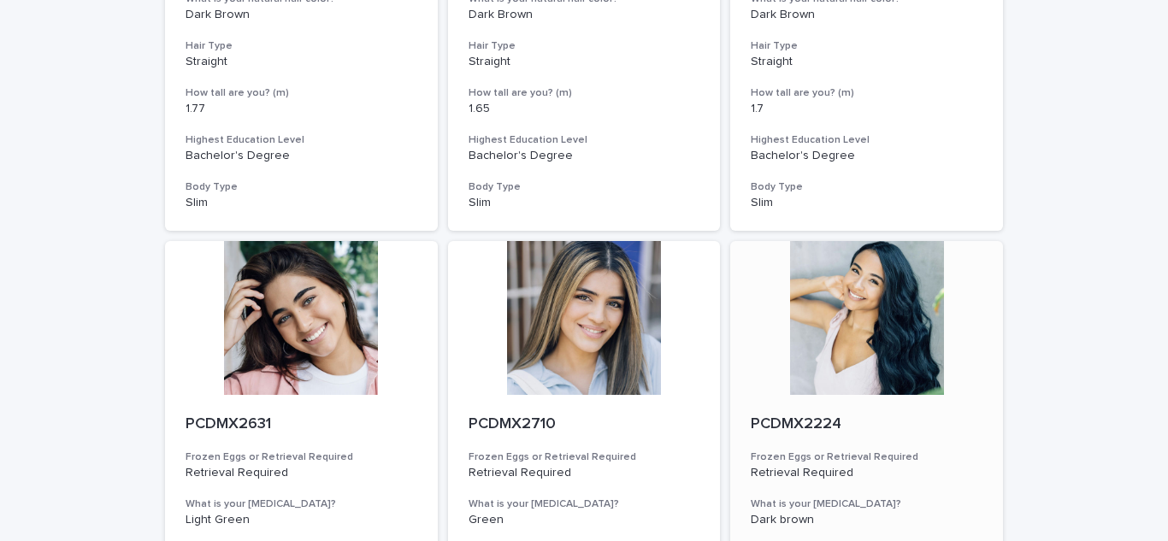
scroll to position [103, 0]
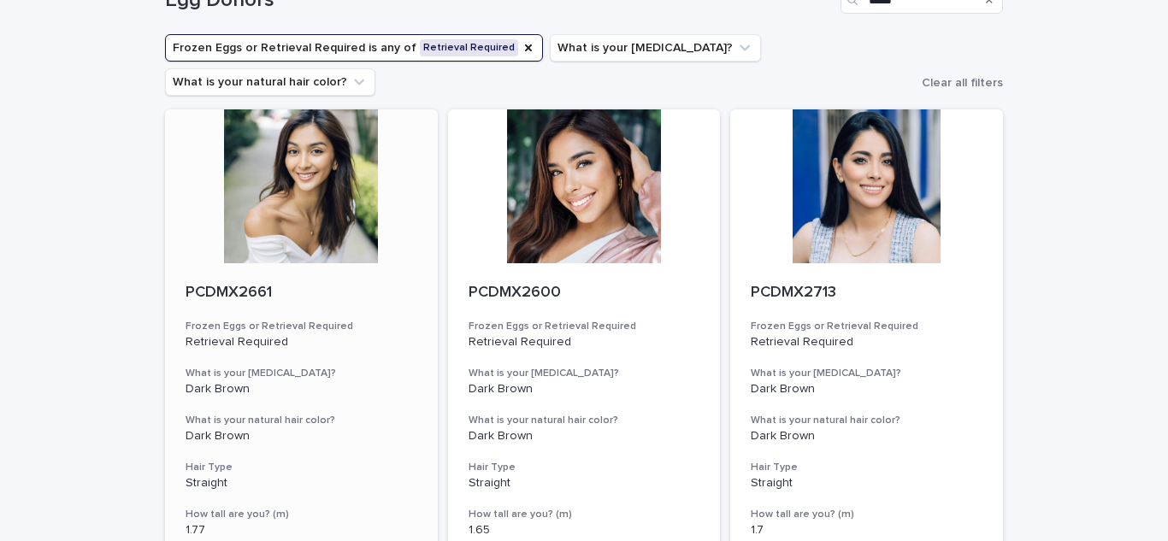
click at [313, 284] on p "PCDMX2661" at bounding box center [302, 293] width 232 height 19
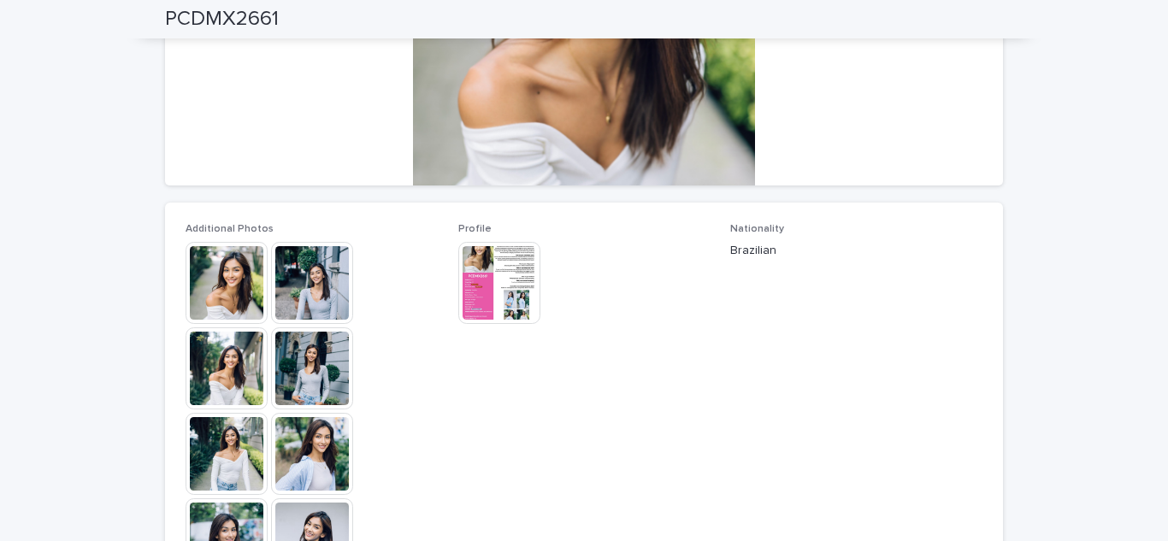
scroll to position [66, 0]
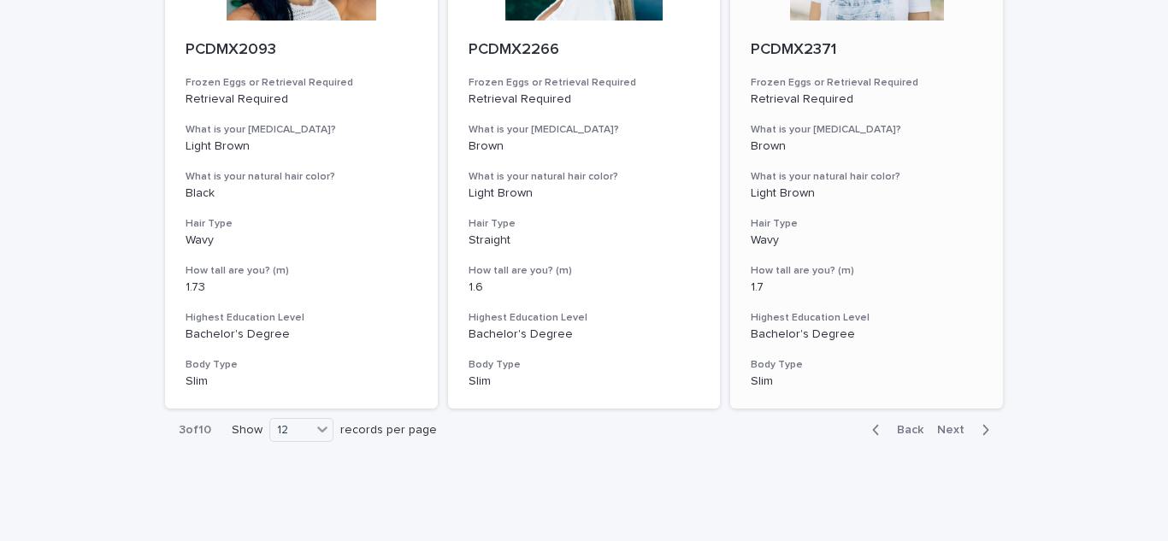
scroll to position [2014, 0]
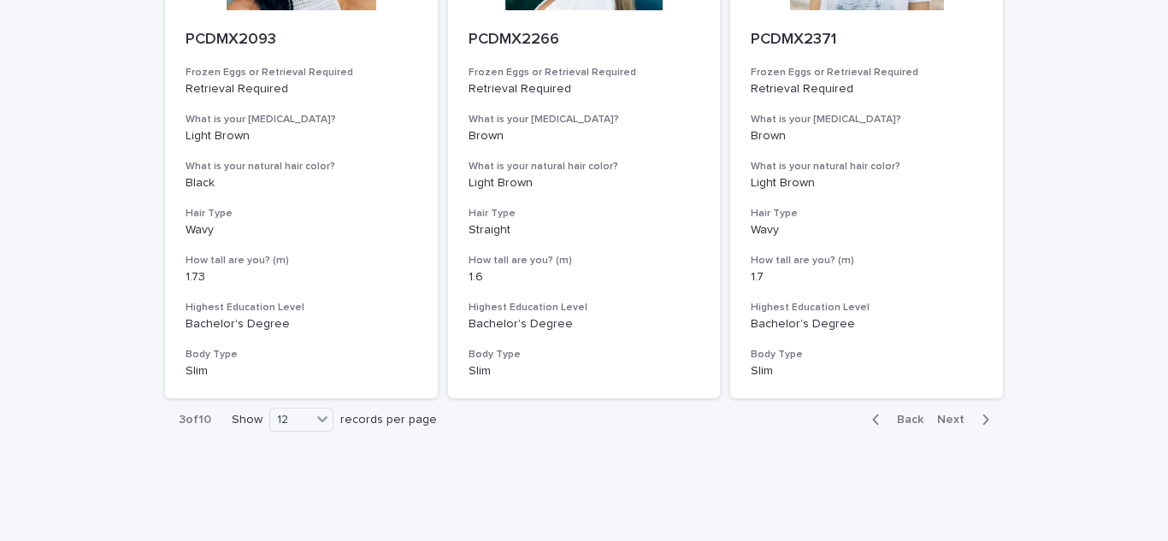
click at [954, 414] on span "Next" at bounding box center [956, 420] width 38 height 12
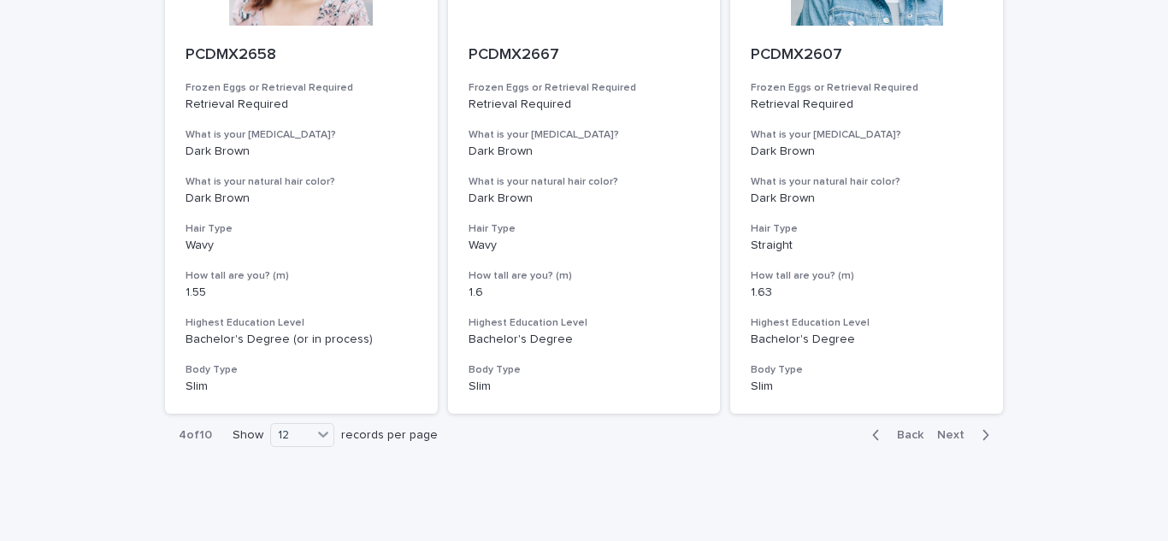
scroll to position [2014, 0]
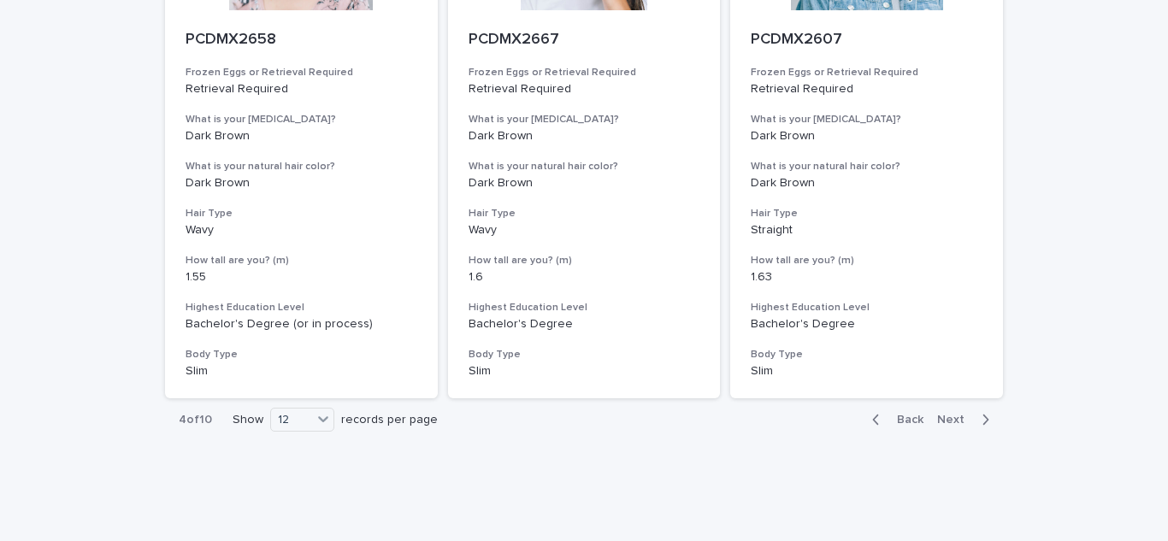
click at [953, 414] on span "Next" at bounding box center [956, 420] width 38 height 12
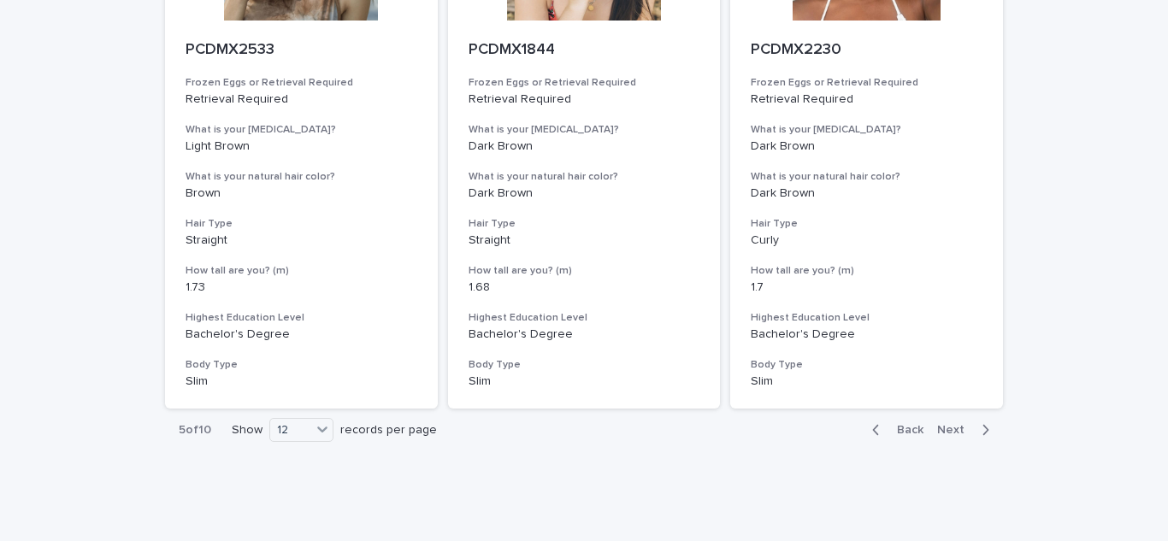
scroll to position [2014, 0]
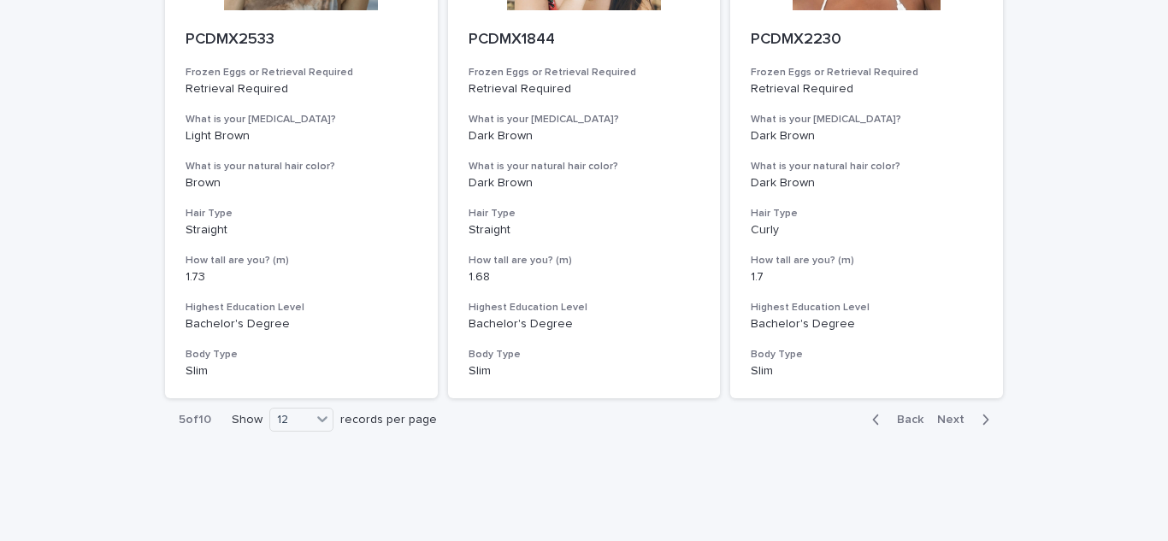
click at [953, 414] on span "Next" at bounding box center [956, 420] width 38 height 12
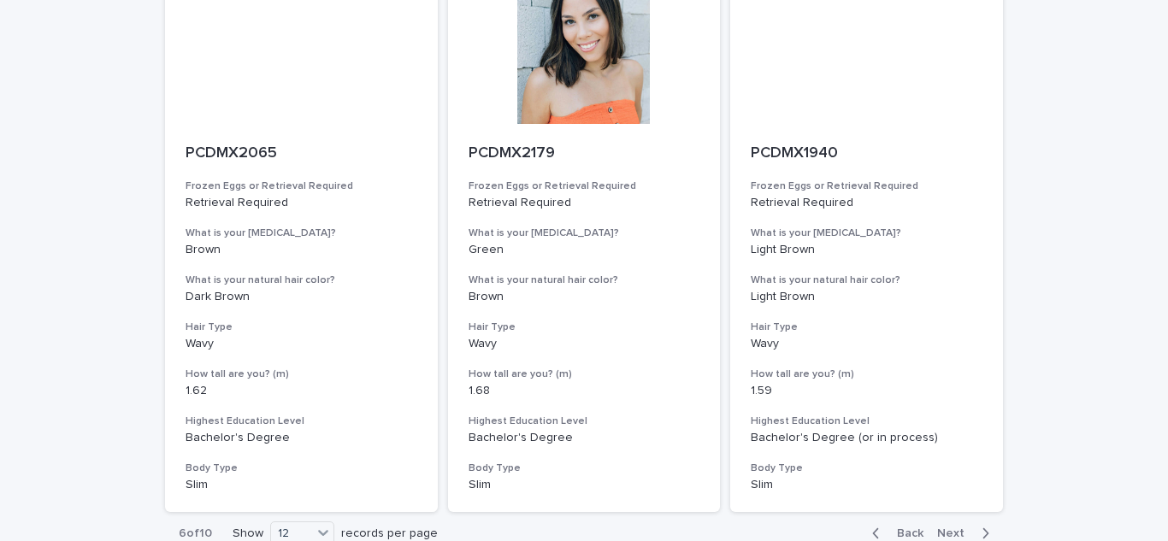
scroll to position [2014, 0]
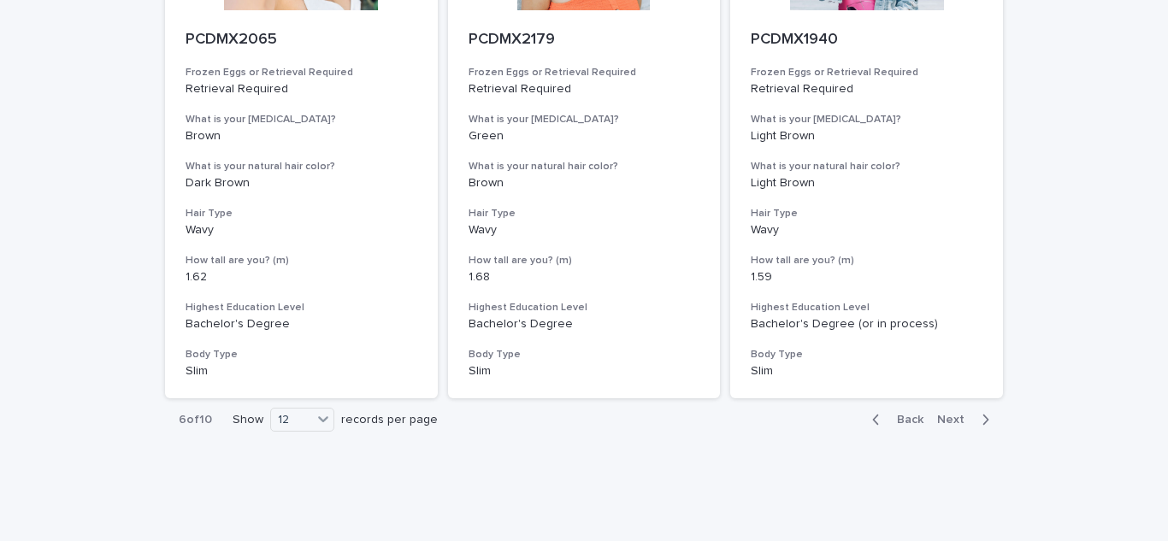
click at [959, 414] on span "Next" at bounding box center [956, 420] width 38 height 12
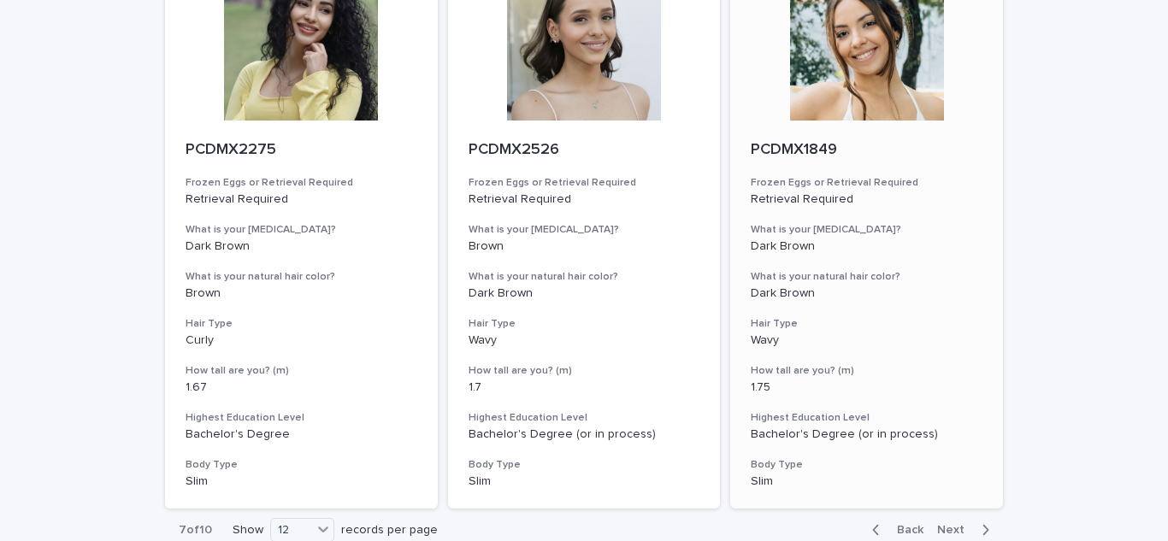
scroll to position [1981, 0]
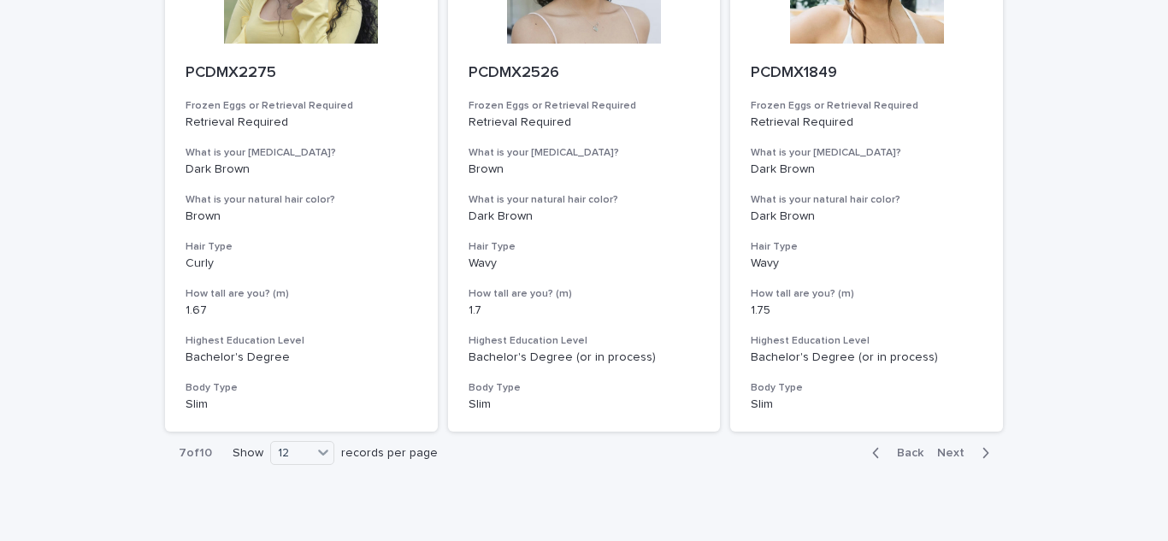
click at [956, 447] on span "Next" at bounding box center [956, 453] width 38 height 12
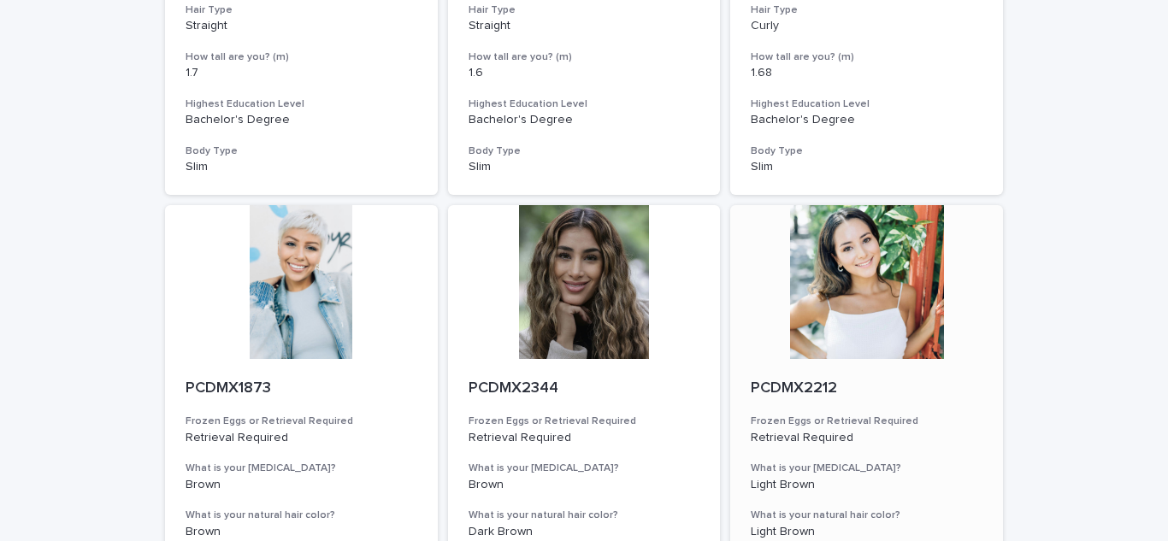
scroll to position [2014, 0]
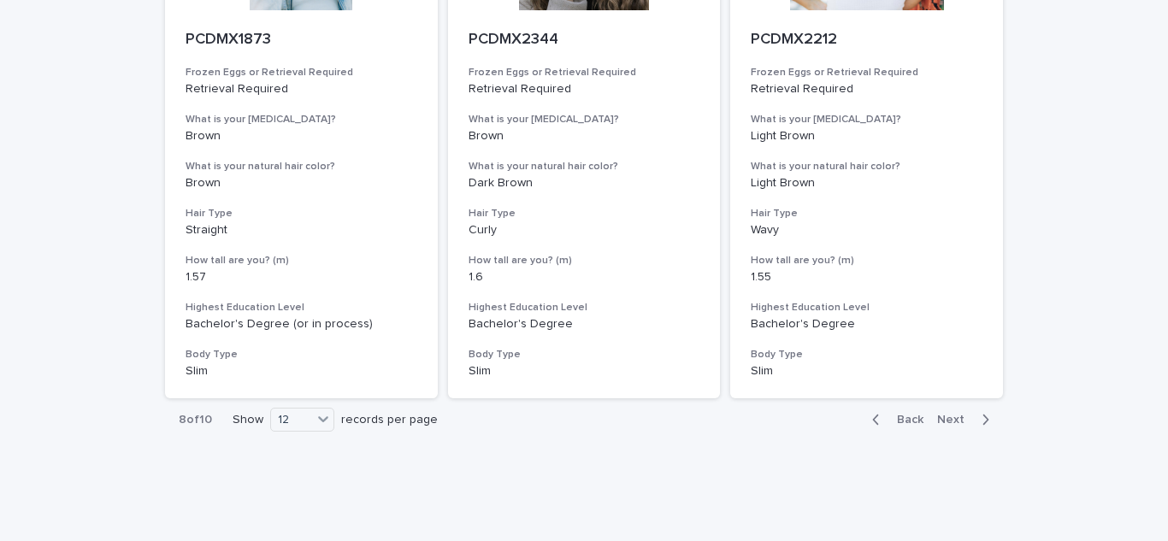
click at [958, 414] on span "Next" at bounding box center [956, 420] width 38 height 12
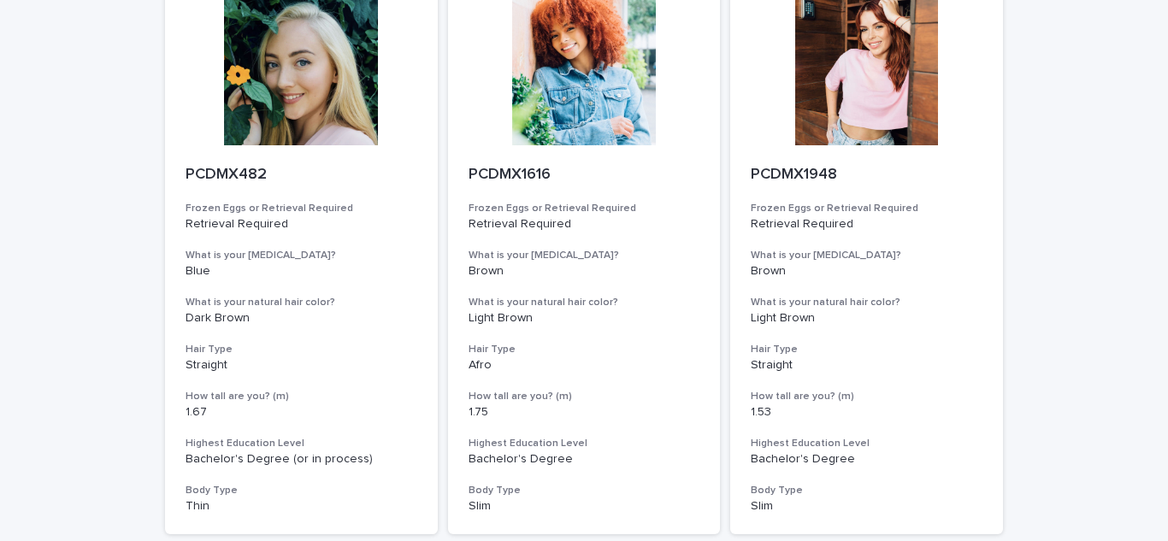
scroll to position [2014, 0]
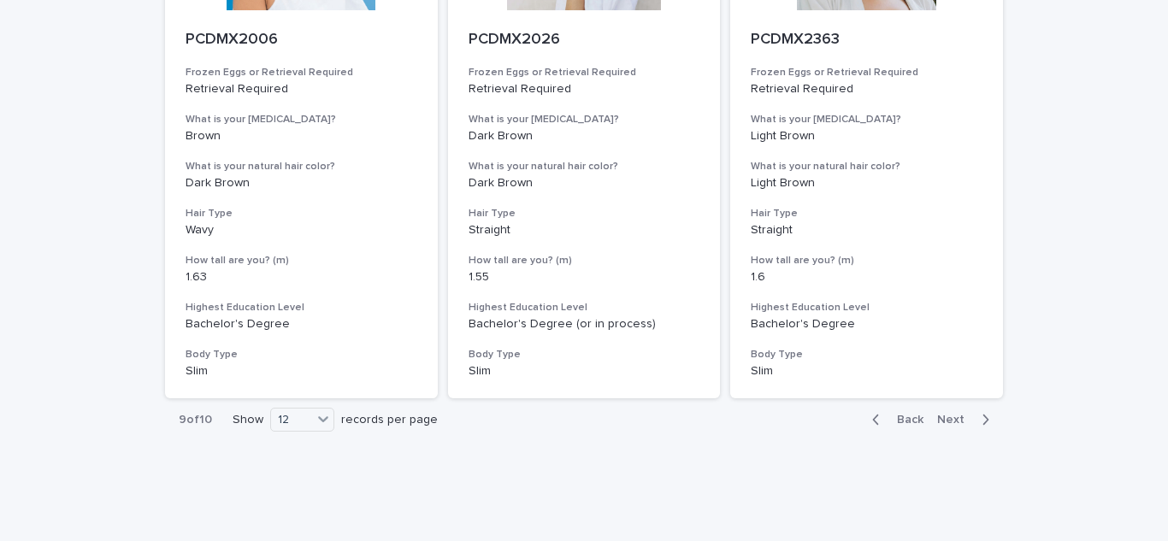
click at [952, 414] on span "Next" at bounding box center [956, 420] width 38 height 12
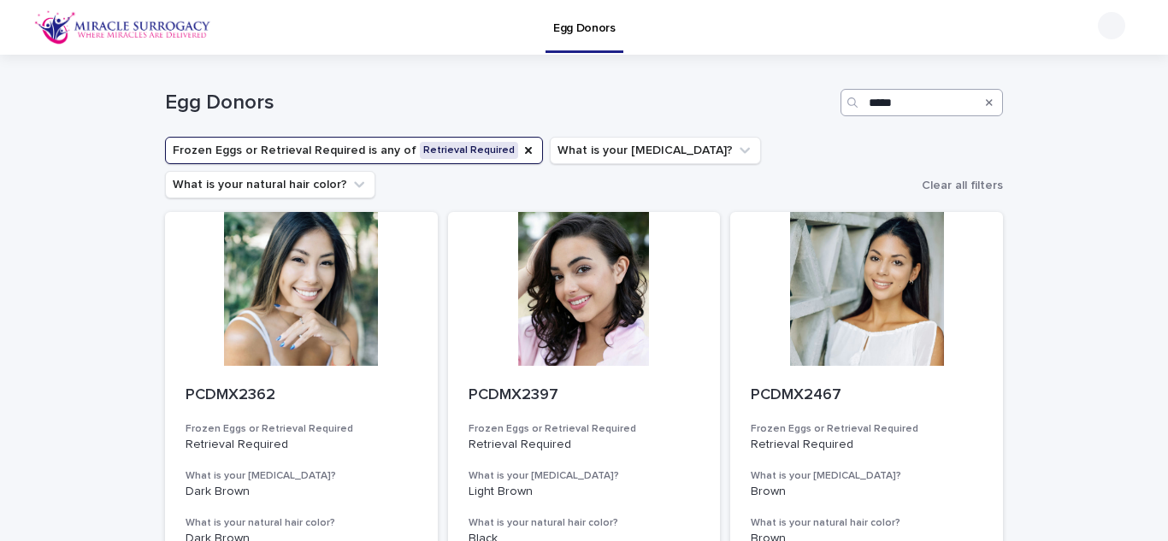
drag, startPoint x: 987, startPoint y: 103, endPoint x: 978, endPoint y: 101, distance: 9.7
click at [987, 103] on icon "Search" at bounding box center [989, 102] width 7 height 7
click at [978, 101] on input "Search" at bounding box center [921, 102] width 162 height 27
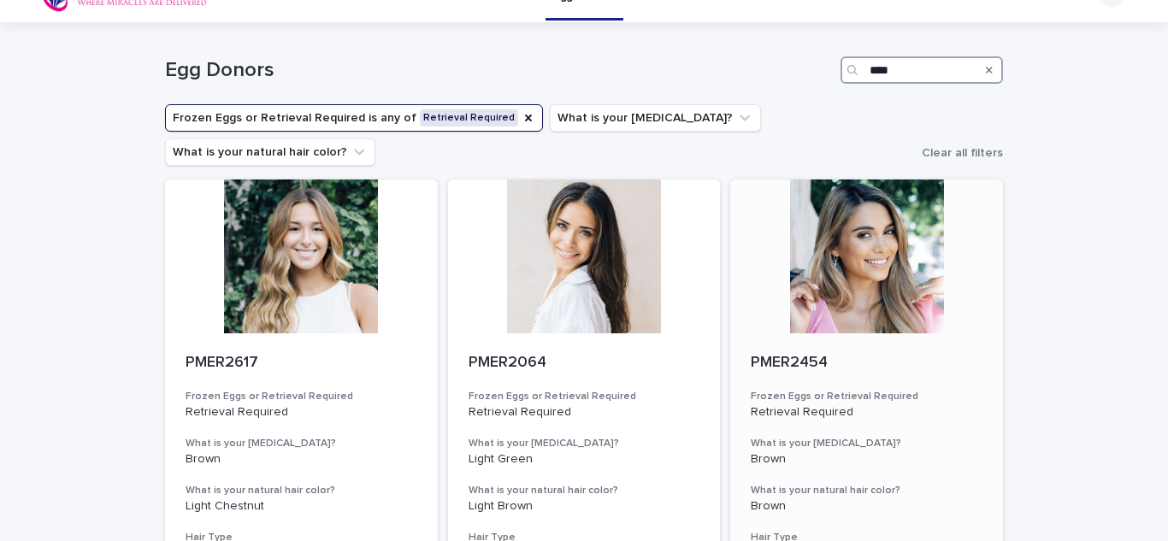
scroll to position [57, 0]
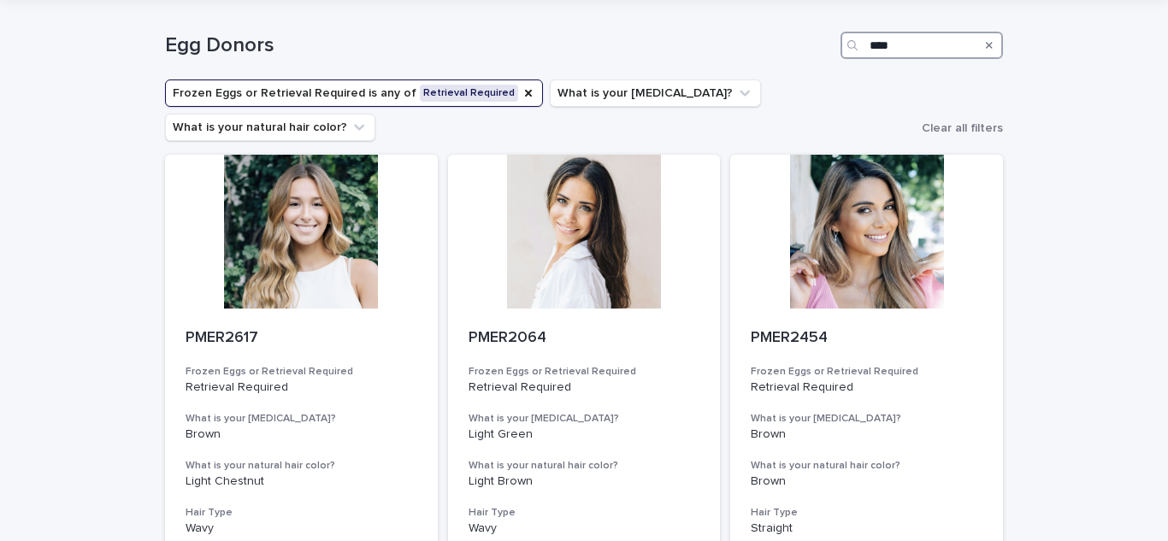
type input "****"
click at [992, 45] on icon "Search" at bounding box center [989, 45] width 7 height 10
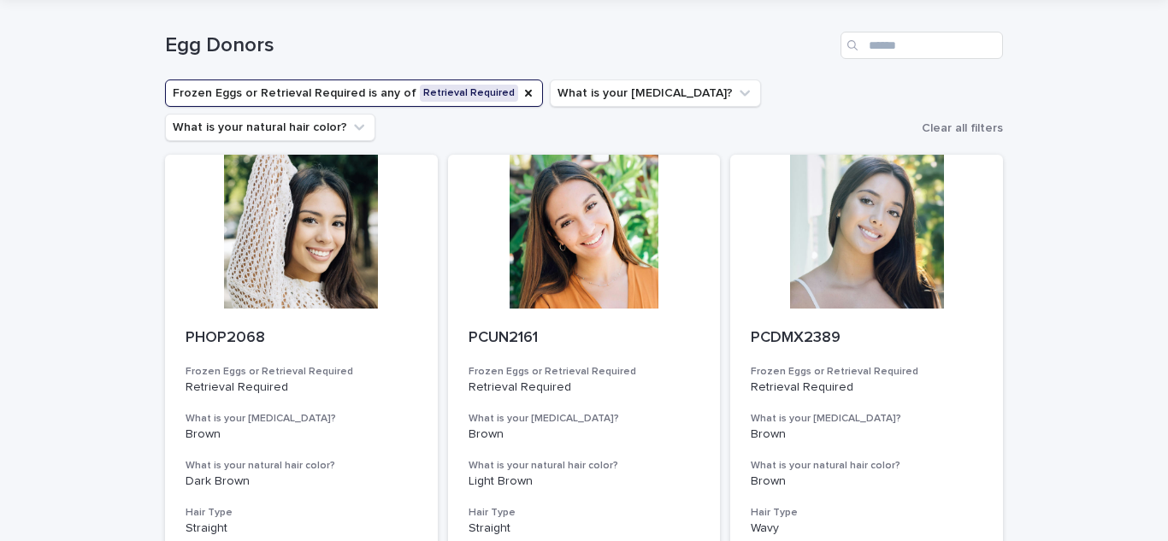
scroll to position [887, 0]
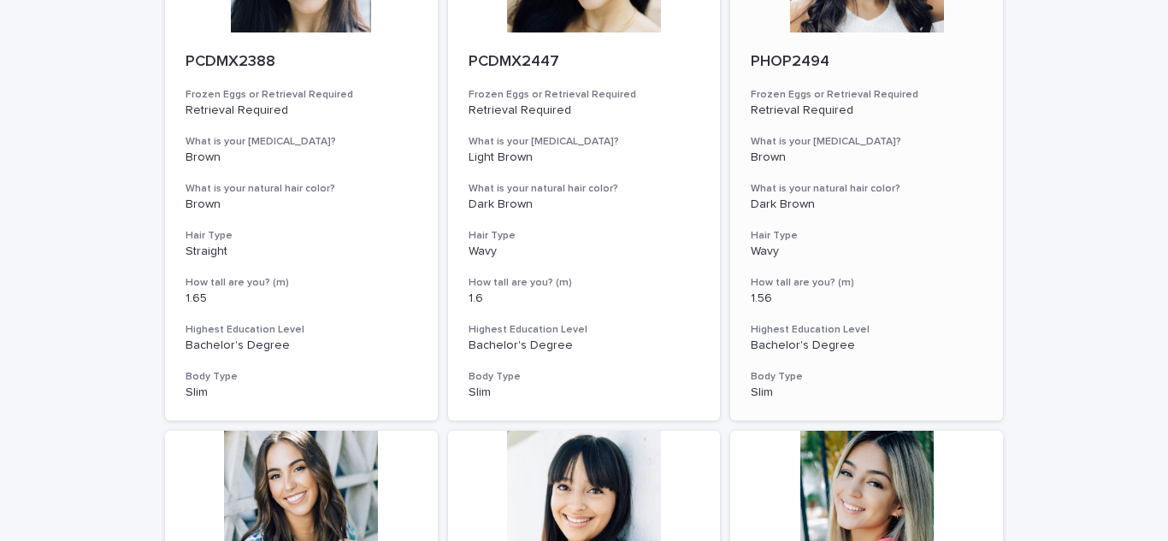
click at [967, 47] on div "PHOP2494 Frozen Eggs or Retrieval Required Retrieval Required What is your [MED…" at bounding box center [866, 226] width 273 height 389
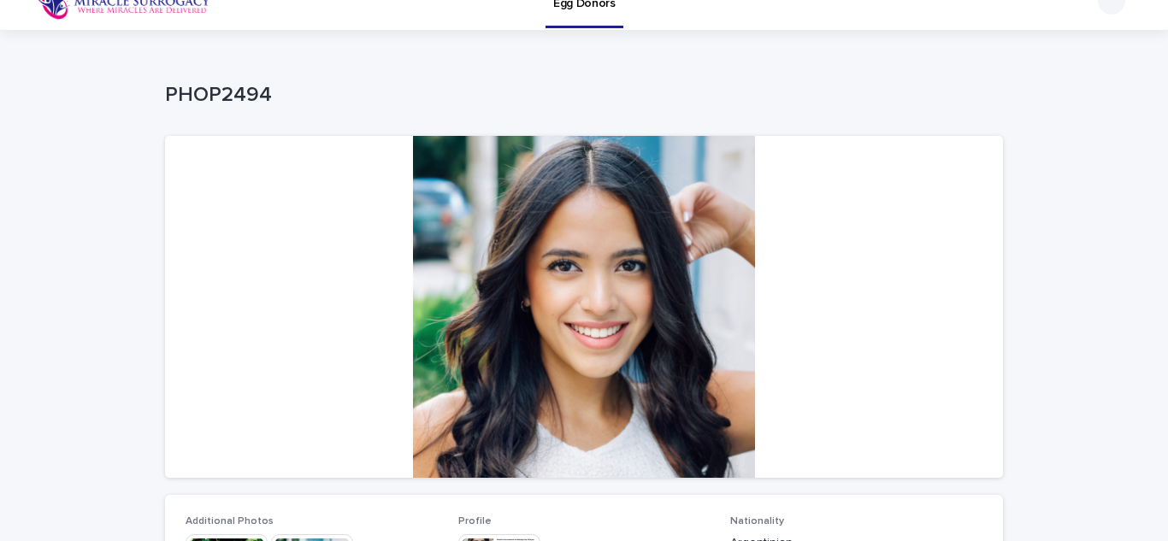
scroll to position [27, 0]
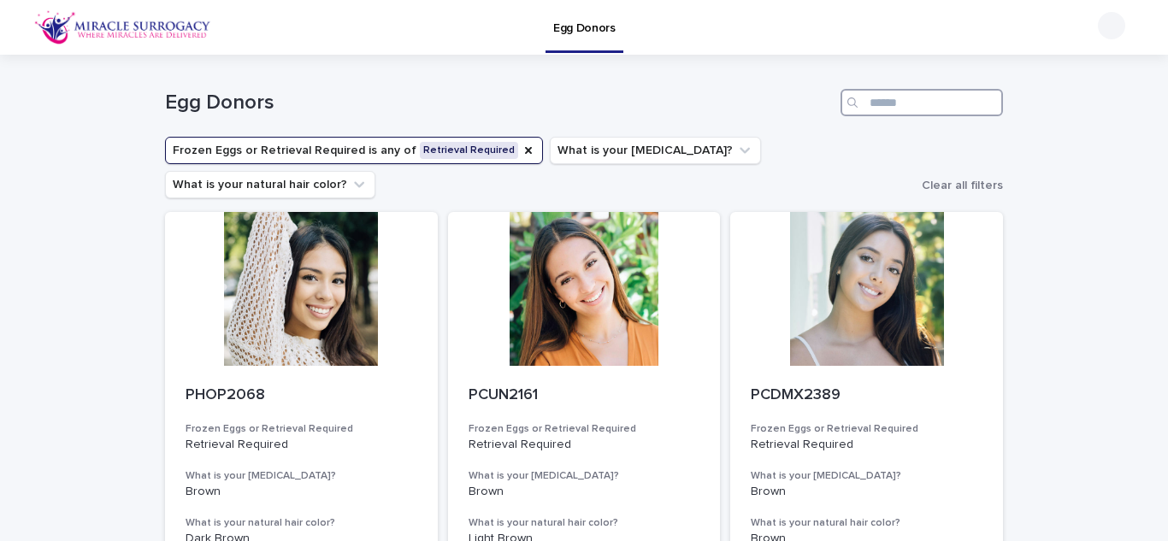
click at [898, 101] on input "Search" at bounding box center [921, 102] width 162 height 27
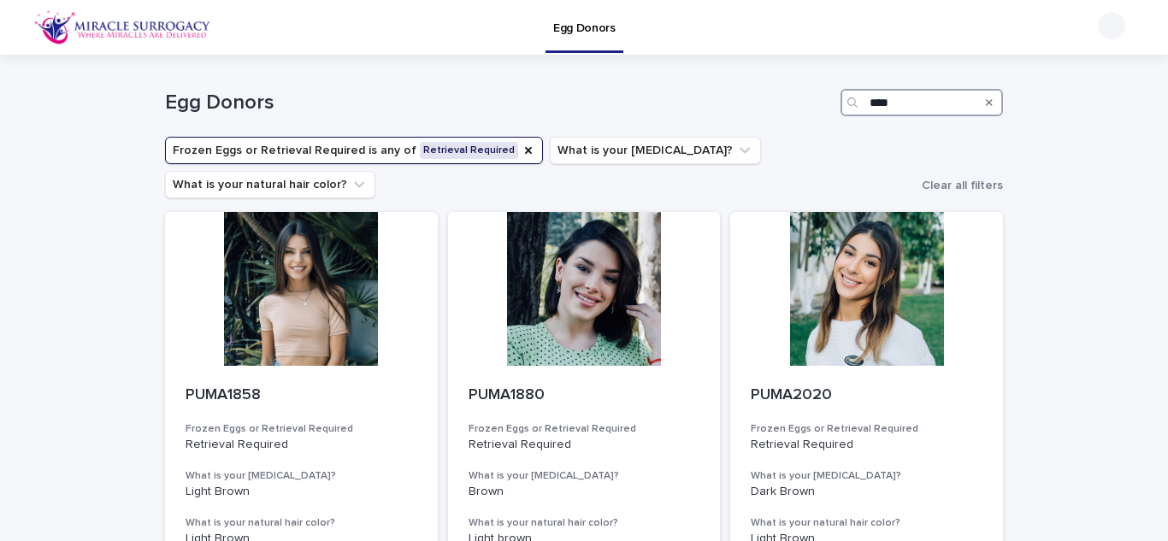
drag, startPoint x: 897, startPoint y: 103, endPoint x: 805, endPoint y: 93, distance: 92.9
click at [805, 93] on div "Egg Donors ****" at bounding box center [584, 102] width 838 height 27
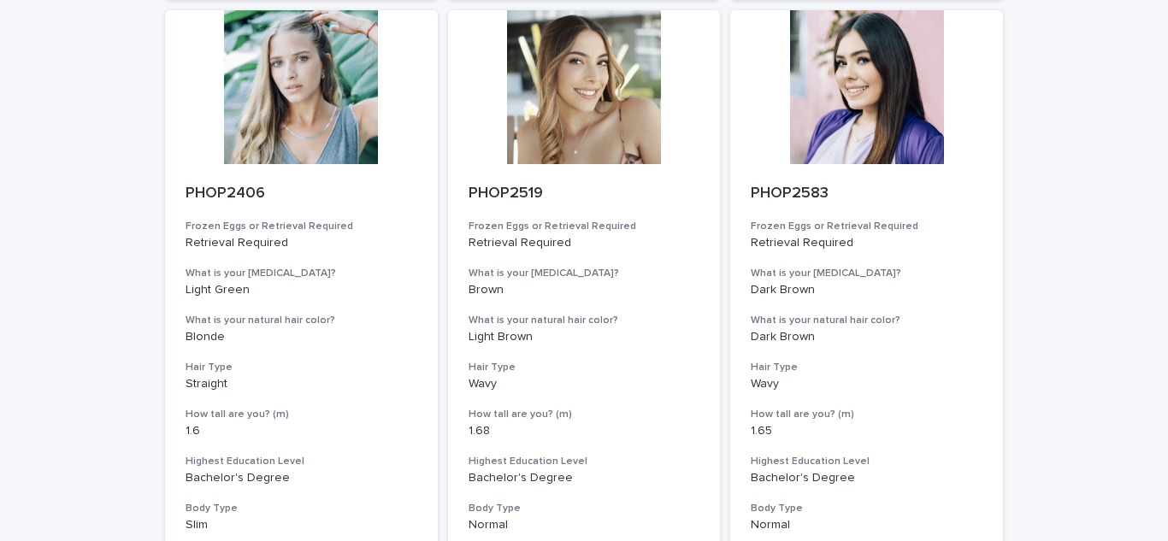
scroll to position [2014, 0]
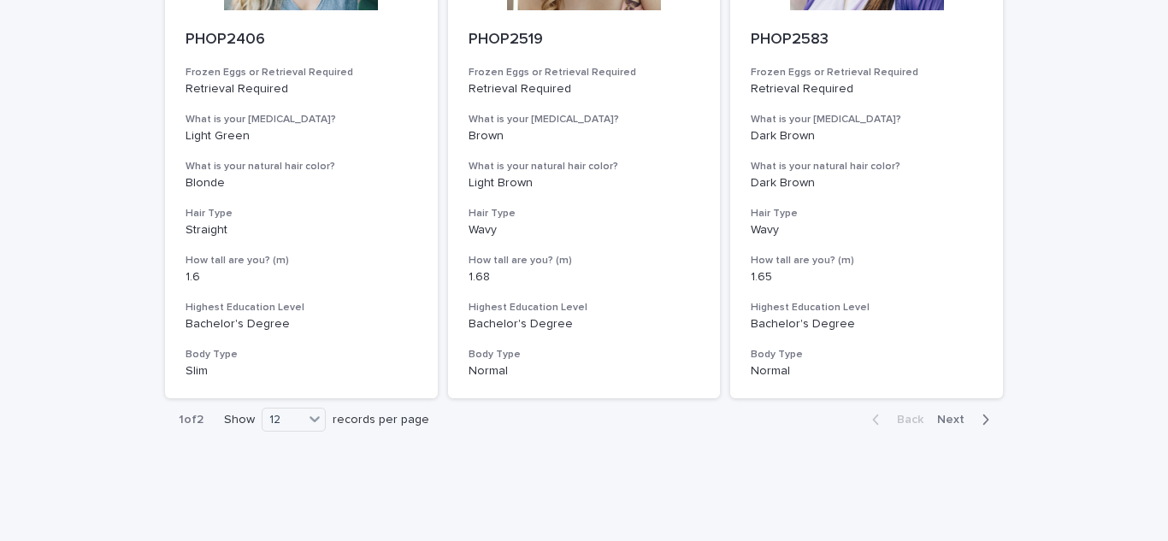
type input "****"
click at [958, 414] on span "Next" at bounding box center [956, 420] width 38 height 12
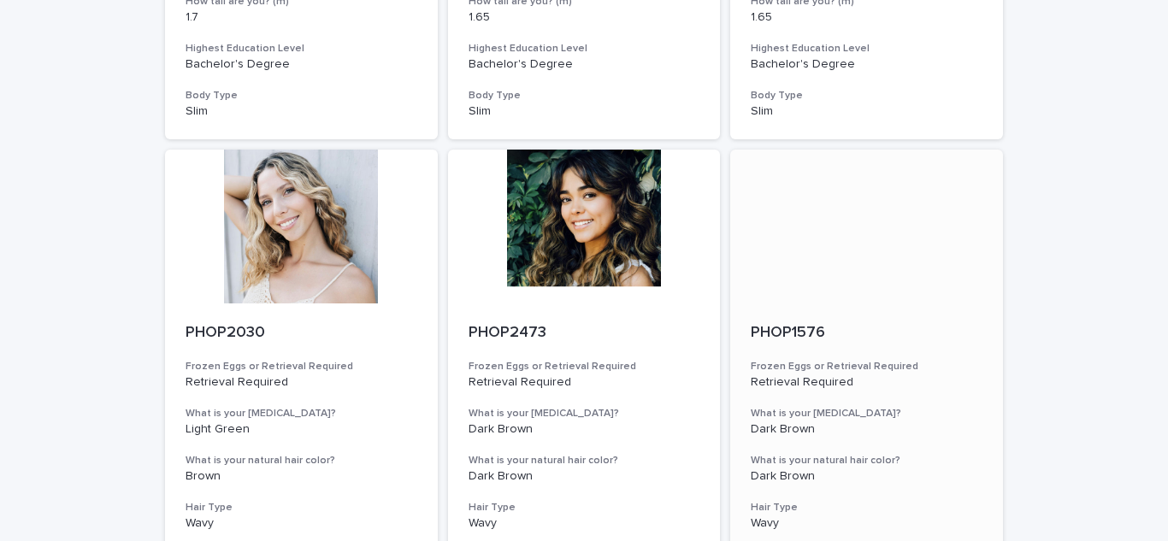
scroll to position [1155, 0]
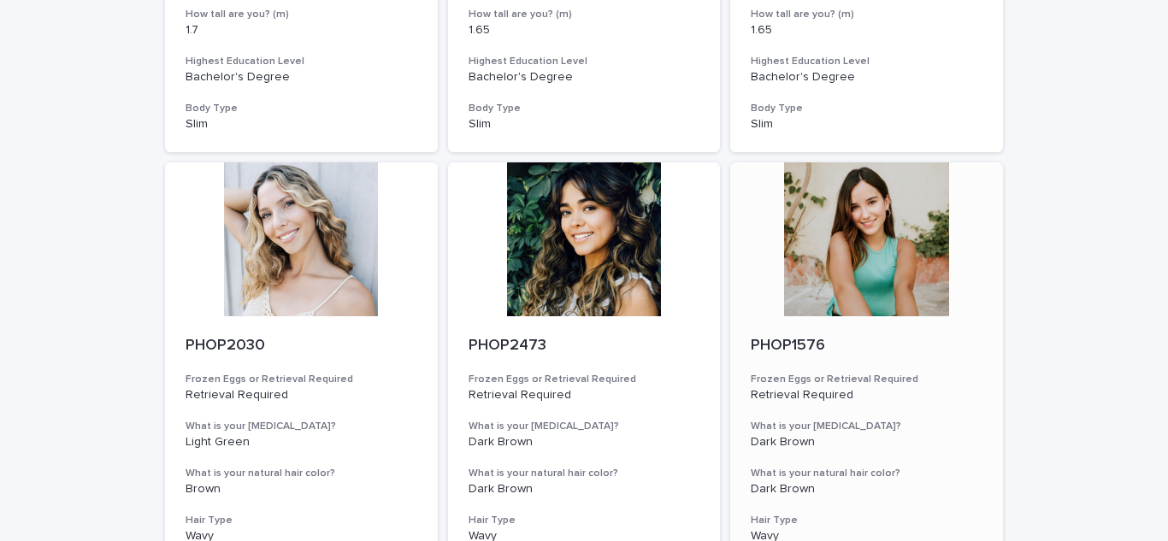
click at [831, 316] on div "PHOP1576 Frozen Eggs or Retrieval Required Retrieval Required What is your [MED…" at bounding box center [866, 510] width 273 height 389
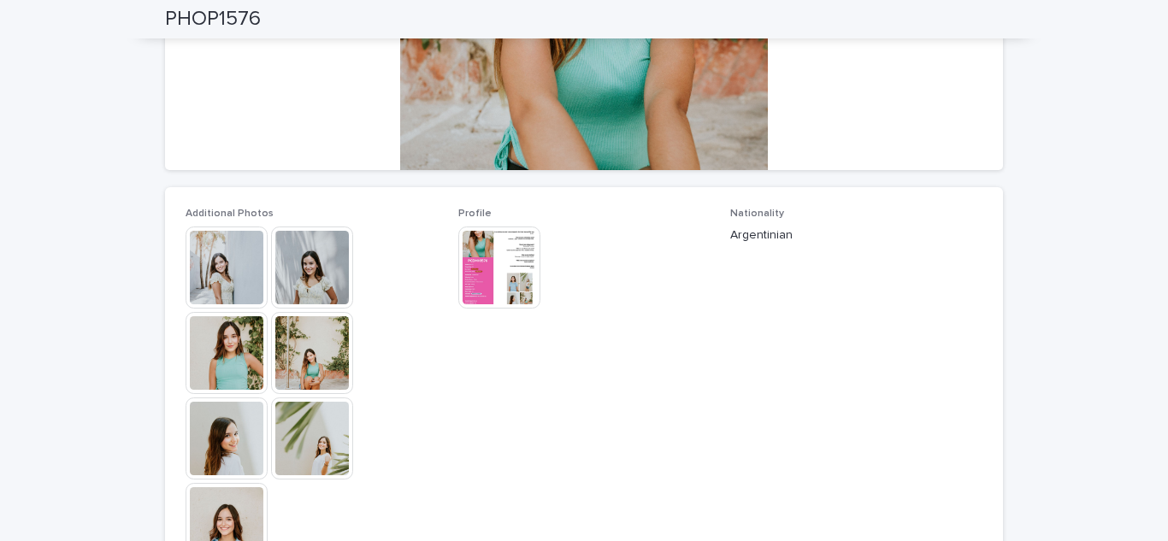
scroll to position [313, 0]
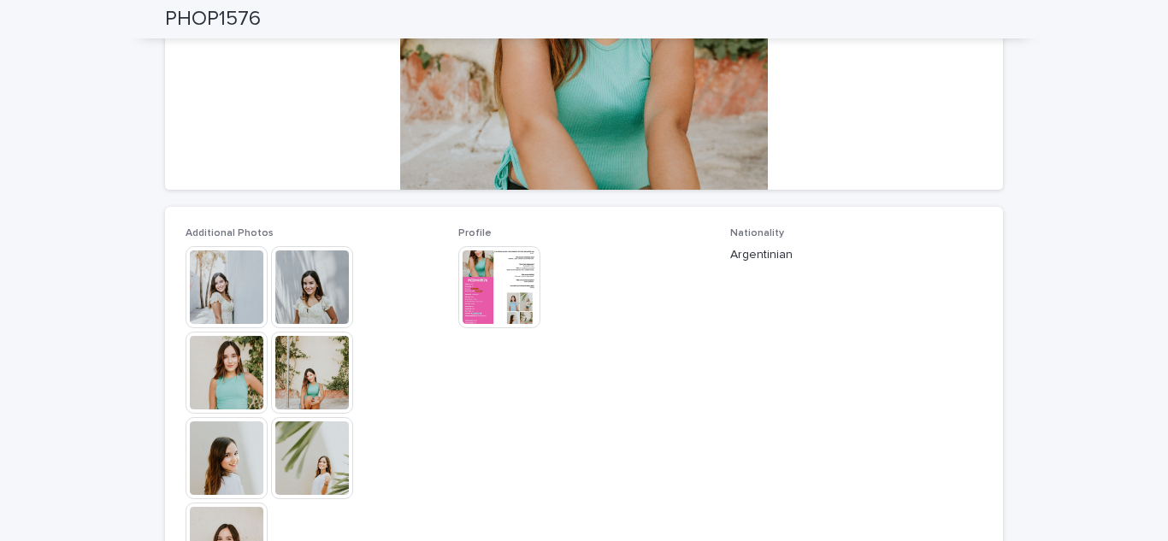
click at [497, 288] on img at bounding box center [499, 287] width 82 height 82
